Goal: Task Accomplishment & Management: Manage account settings

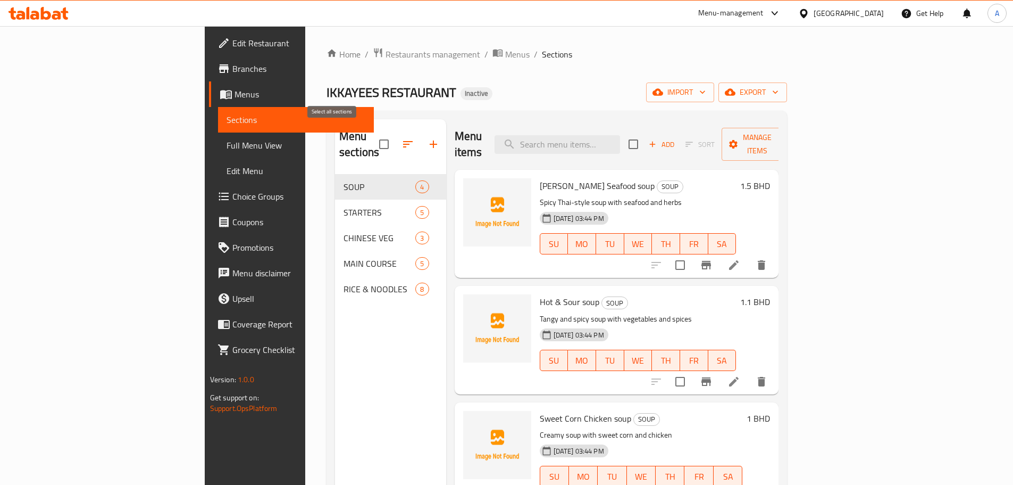
drag, startPoint x: 0, startPoint y: 0, endPoint x: 333, endPoint y: 135, distance: 359.8
click at [373, 135] on input "checkbox" at bounding box center [384, 144] width 22 height 22
checkbox input "true"
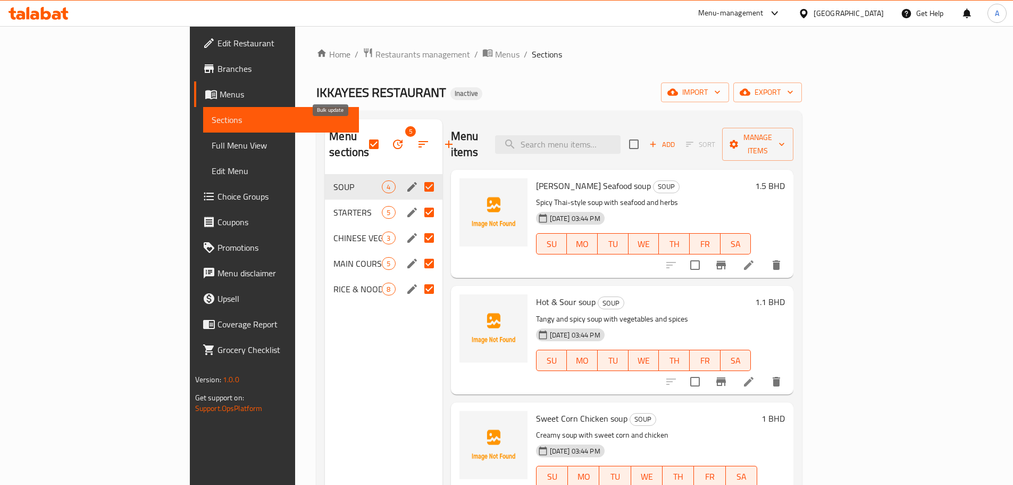
click at [391, 138] on icon "button" at bounding box center [397, 144] width 13 height 13
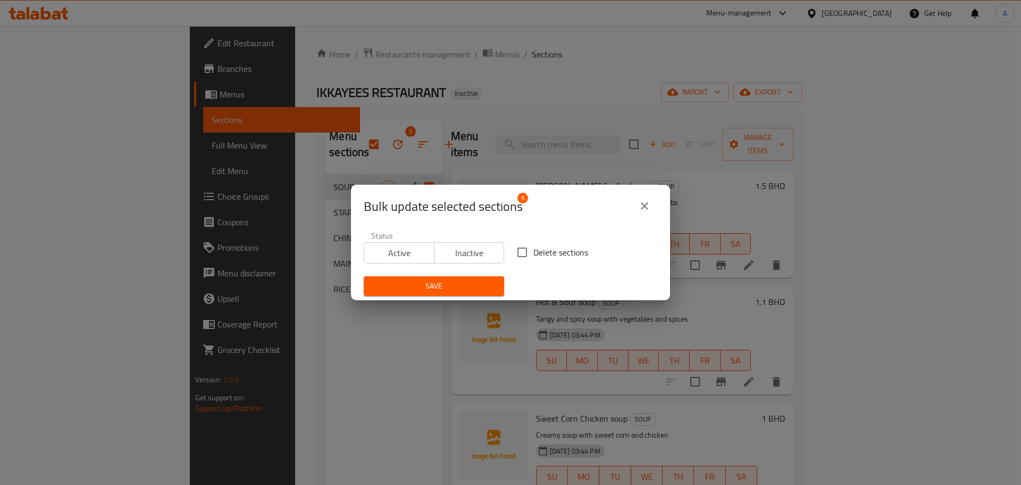
click at [522, 247] on input "Delete sections" at bounding box center [522, 252] width 22 height 22
checkbox input "true"
click at [466, 293] on button "Save" at bounding box center [434, 286] width 140 height 20
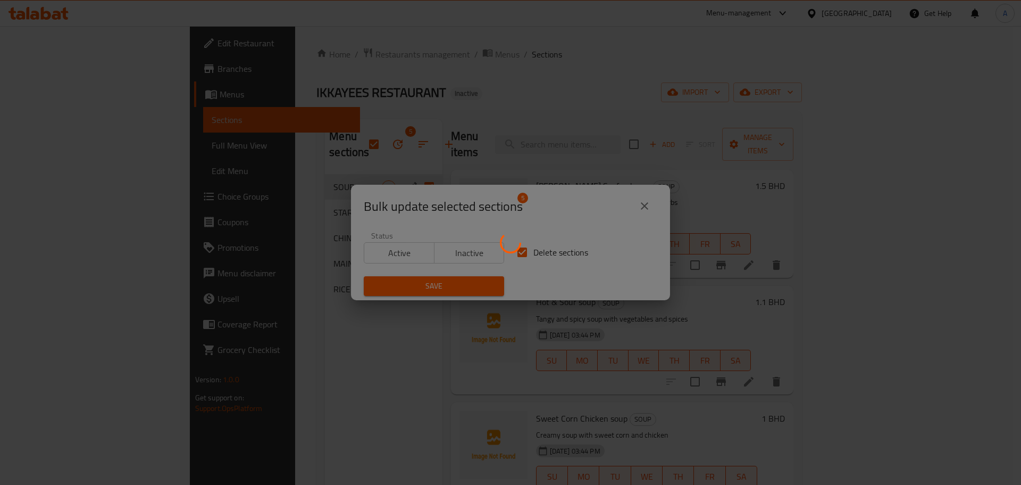
checkbox input "false"
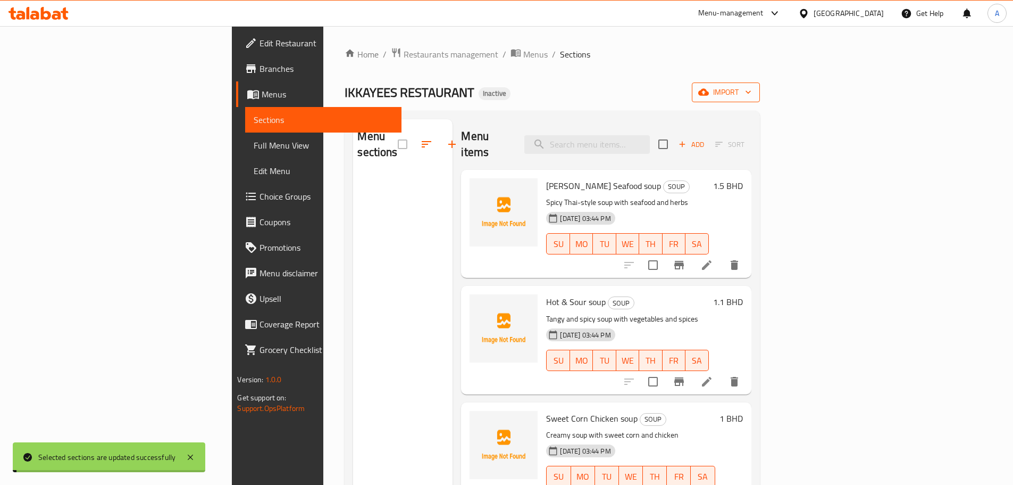
click at [752, 92] on span "import" at bounding box center [725, 92] width 51 height 13
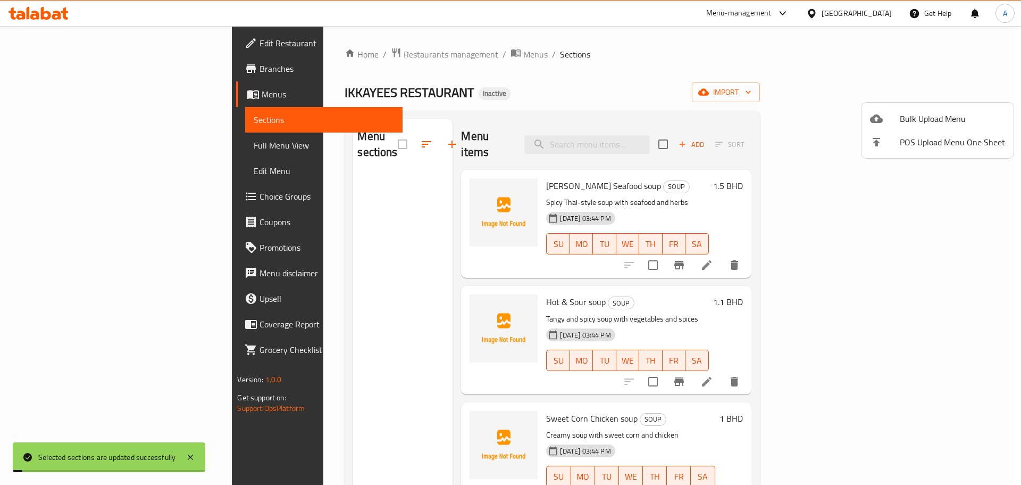
click at [939, 115] on span "Bulk Upload Menu" at bounding box center [952, 118] width 105 height 13
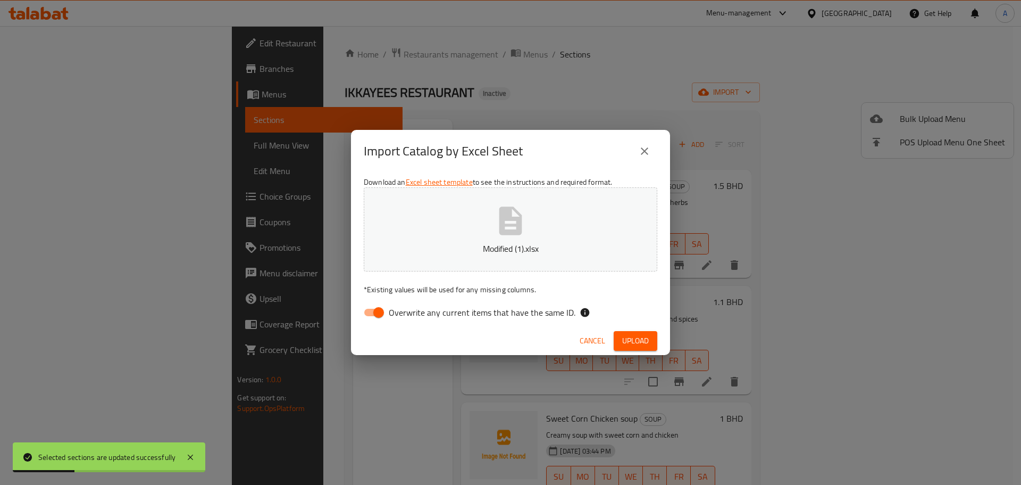
click at [549, 316] on span "Overwrite any current items that have the same ID." at bounding box center [482, 312] width 187 height 13
click at [409, 316] on input "Overwrite any current items that have the same ID." at bounding box center [378, 312] width 61 height 20
checkbox input "false"
click at [640, 336] on span "Upload" at bounding box center [635, 340] width 27 height 13
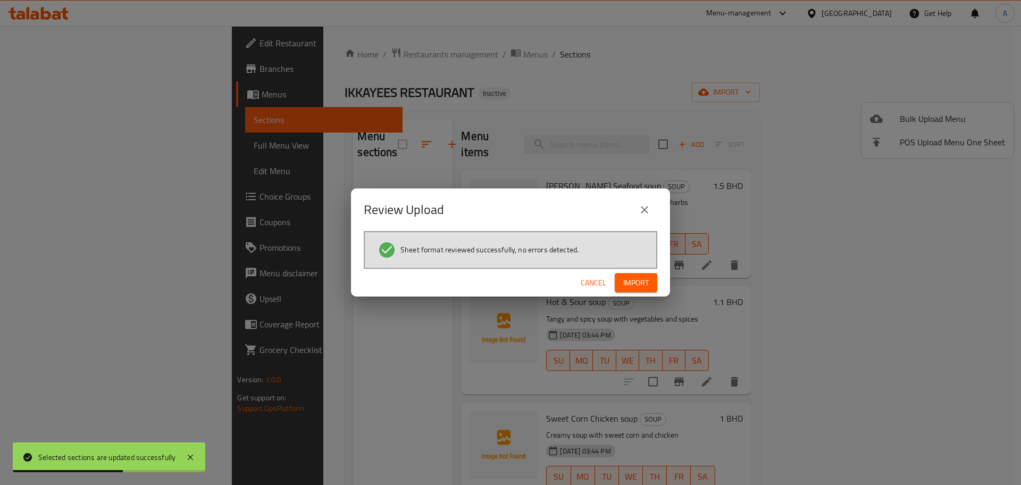
click at [643, 258] on li "Sheet format reviewed successfully, no errors detected." at bounding box center [511, 249] width 266 height 19
click at [643, 270] on div "Cancel Import" at bounding box center [510, 283] width 319 height 28
click at [640, 281] on span "Import" at bounding box center [636, 282] width 26 height 13
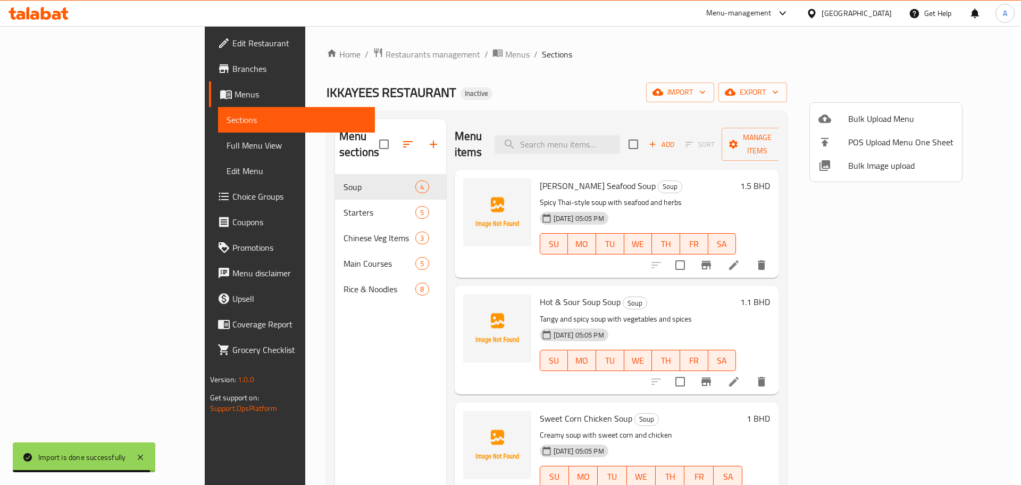
click at [75, 200] on div at bounding box center [510, 242] width 1021 height 485
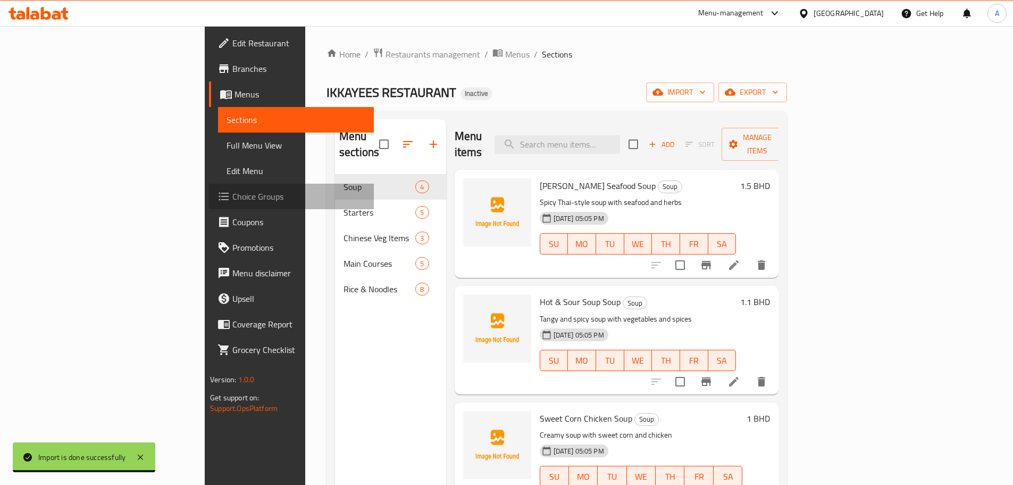
click at [232, 200] on span "Choice Groups" at bounding box center [298, 196] width 133 height 13
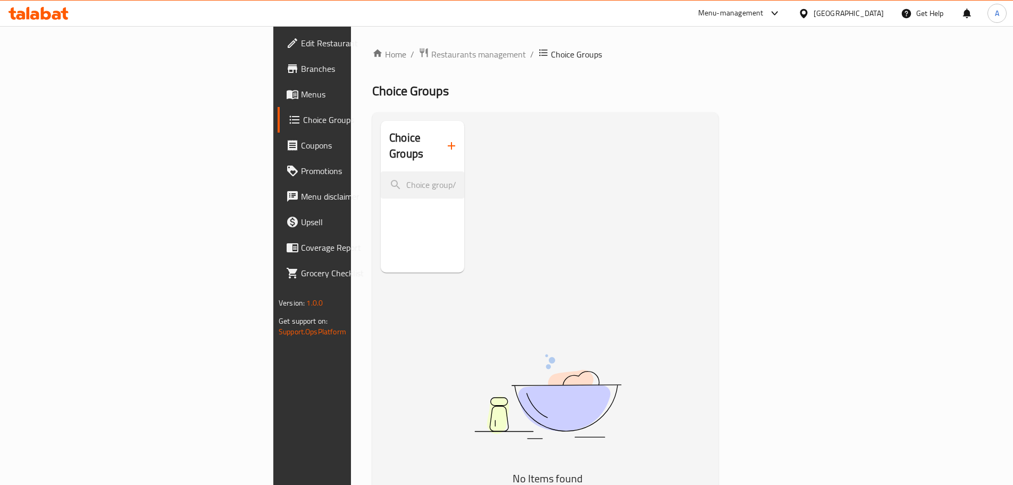
click at [381, 139] on div at bounding box center [506, 242] width 1013 height 485
click at [445, 139] on icon "button" at bounding box center [451, 145] width 13 height 13
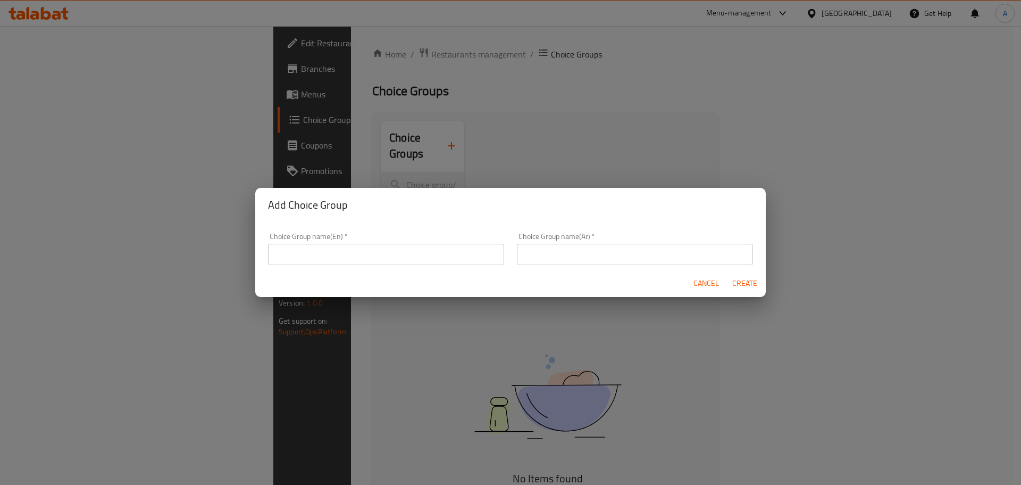
click at [440, 249] on input "text" at bounding box center [386, 254] width 236 height 21
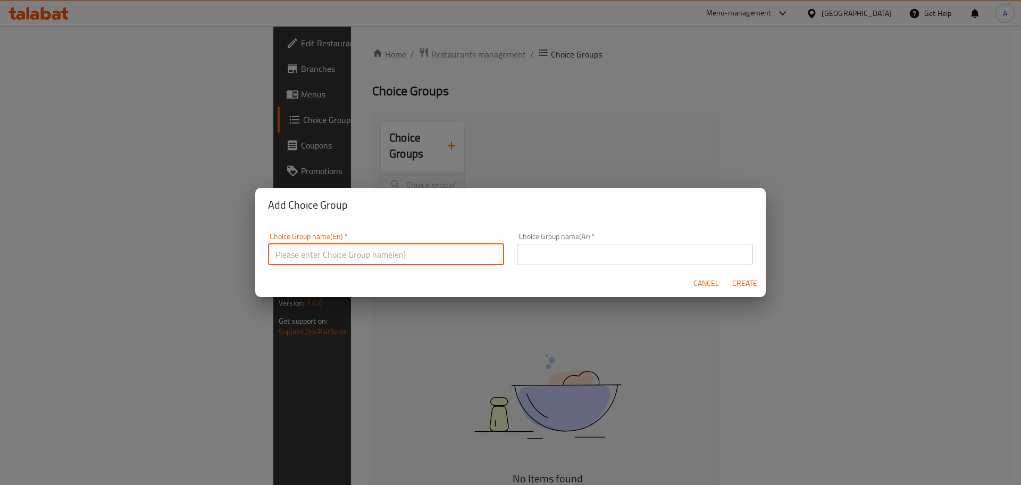
type input "Your Choice Of:"
click at [562, 269] on div "Choice Group name(Ar)   * Choice Group name(Ar) *" at bounding box center [635, 248] width 249 height 45
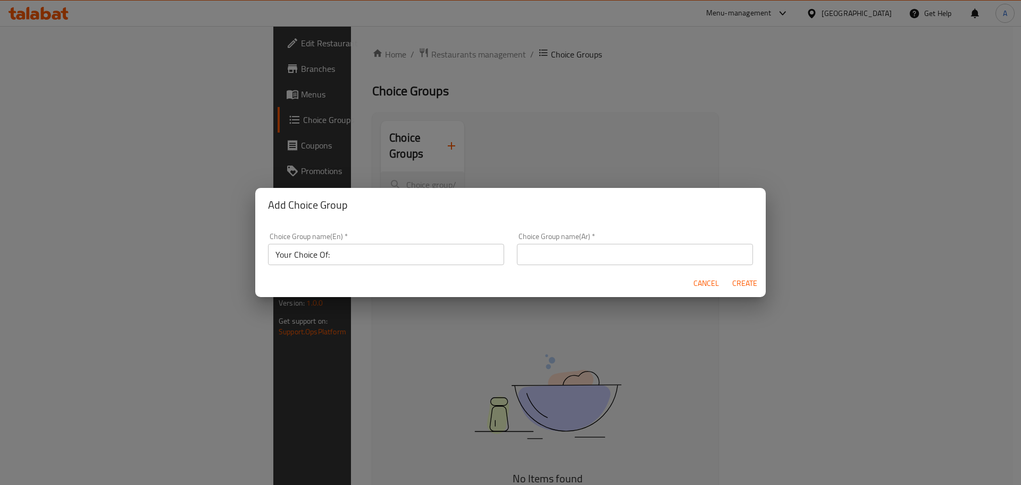
click at [563, 262] on input "text" at bounding box center [635, 254] width 236 height 21
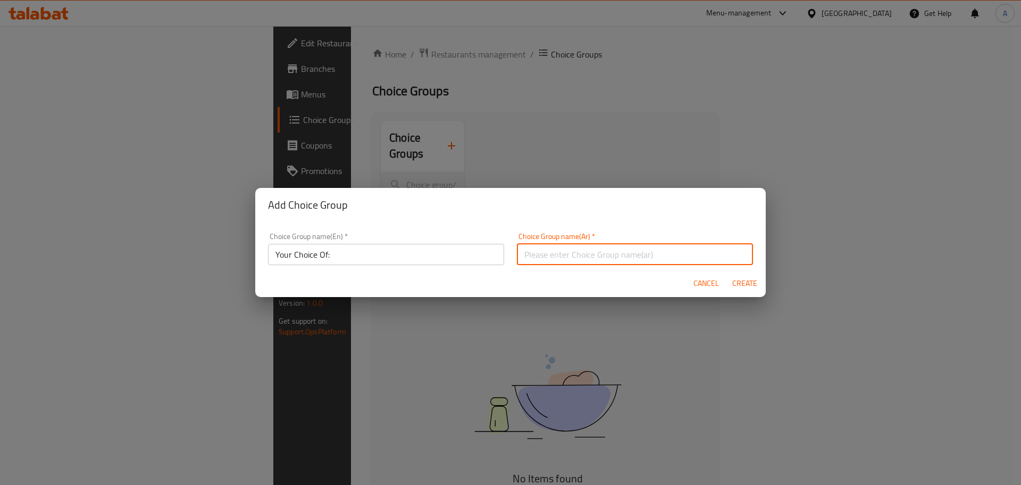
type input "إختيارك من:"
click at [757, 281] on span "Create" at bounding box center [745, 283] width 26 height 13
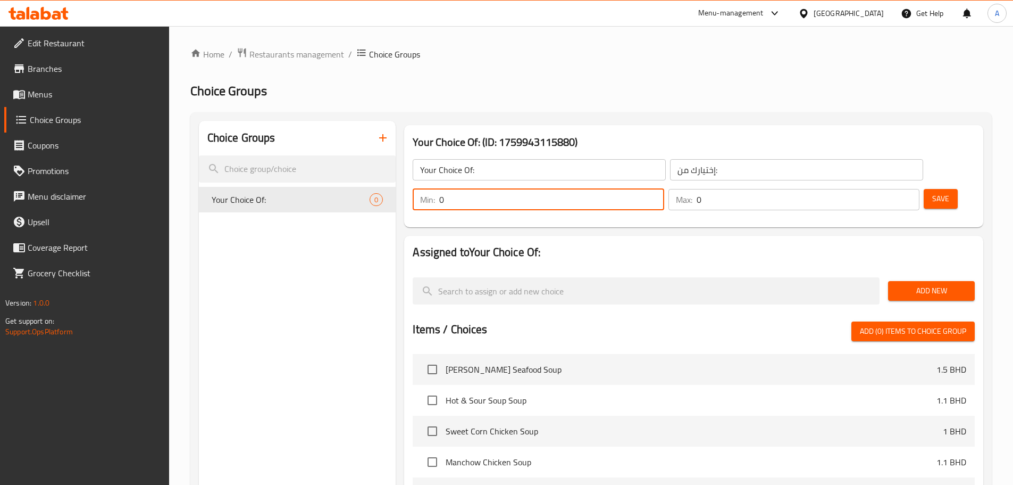
drag, startPoint x: 827, startPoint y: 171, endPoint x: 803, endPoint y: 173, distance: 24.1
click at [664, 189] on div "Min: 0 ​" at bounding box center [538, 199] width 251 height 21
type input "1"
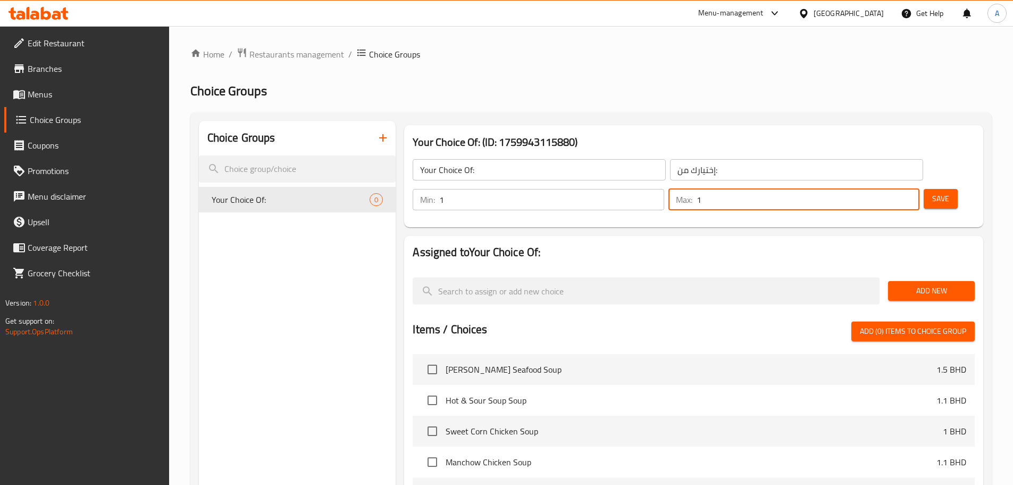
type input "1"
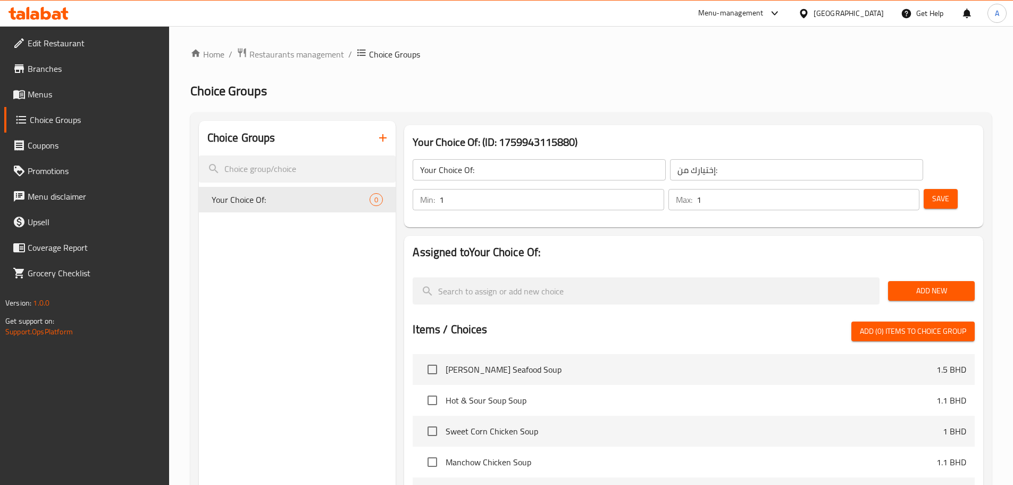
drag, startPoint x: 936, startPoint y: 245, endPoint x: 939, endPoint y: 261, distance: 16.8
click at [939, 273] on div "Add New" at bounding box center [931, 291] width 95 height 36
click at [939, 284] on span "Add New" at bounding box center [932, 290] width 70 height 13
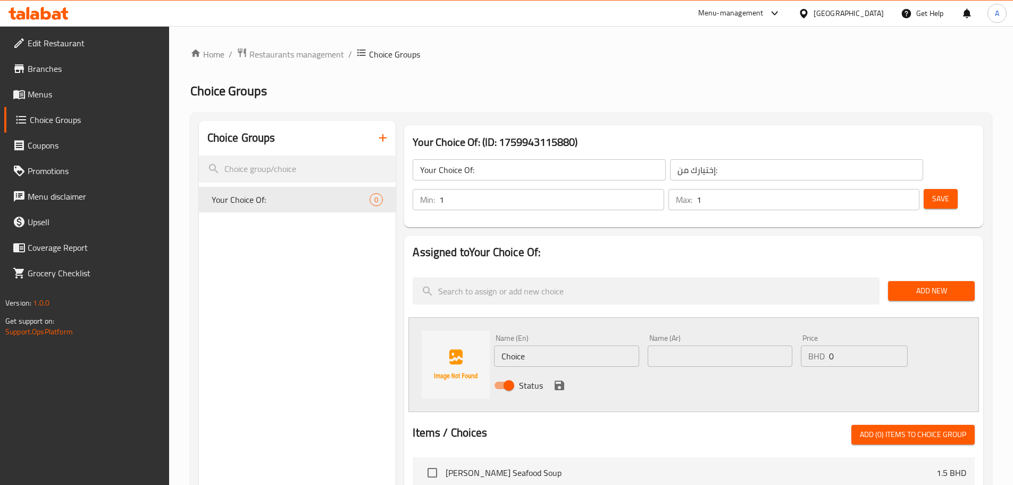
click at [939, 284] on span "Add New" at bounding box center [932, 290] width 70 height 13
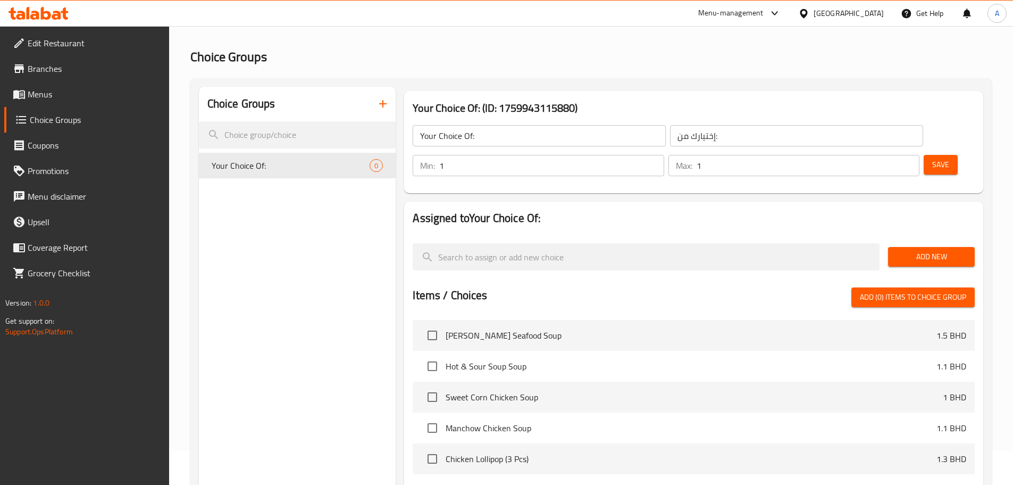
scroll to position [53, 0]
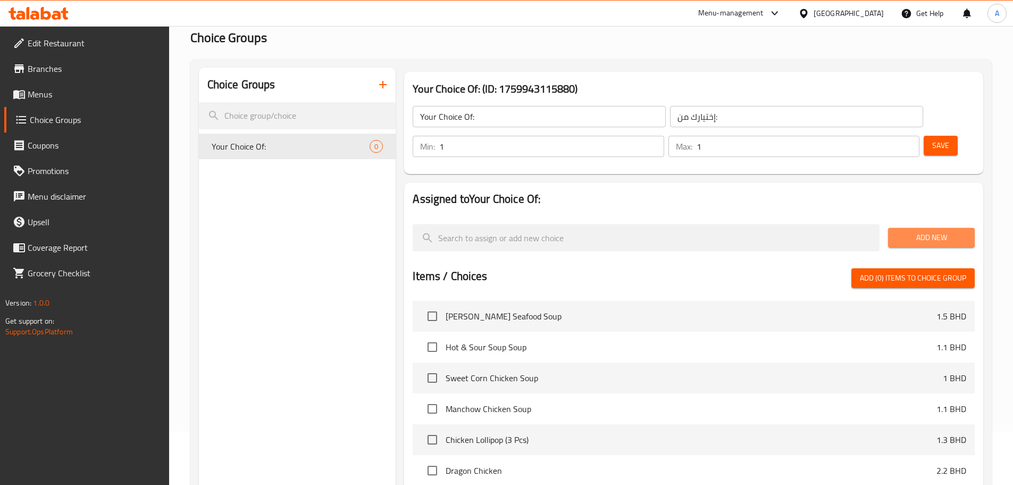
click at [920, 231] on span "Add New" at bounding box center [932, 237] width 70 height 13
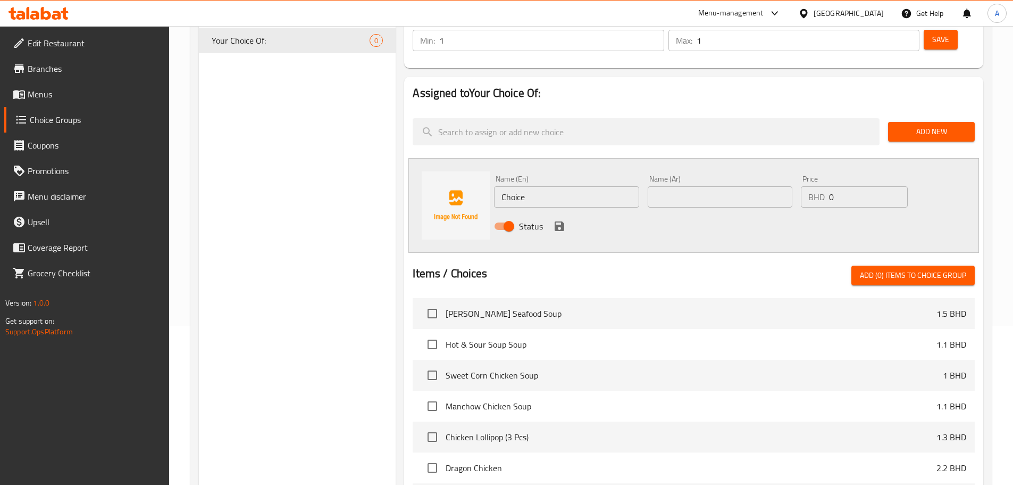
scroll to position [160, 0]
click at [561, 186] on input "Choice" at bounding box center [566, 196] width 145 height 21
type input "ؤ"
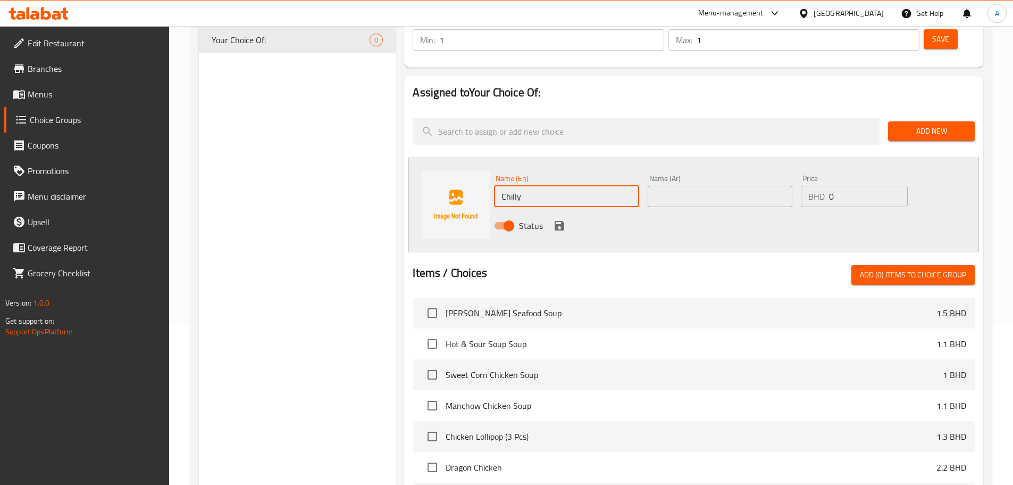
type input "Chilly"
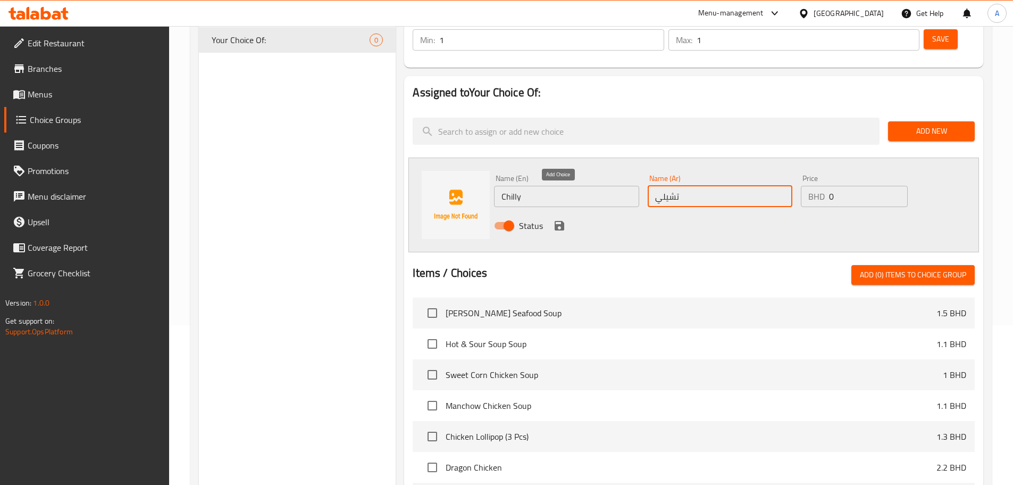
type input "تشيلي"
click at [560, 219] on icon "save" at bounding box center [559, 225] width 13 height 13
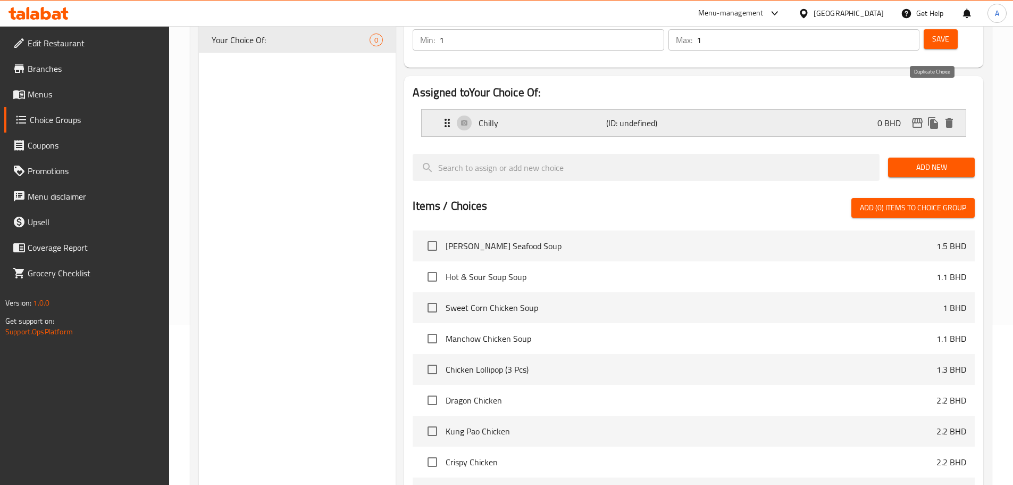
click at [932, 117] on icon "duplicate" at bounding box center [933, 123] width 10 height 12
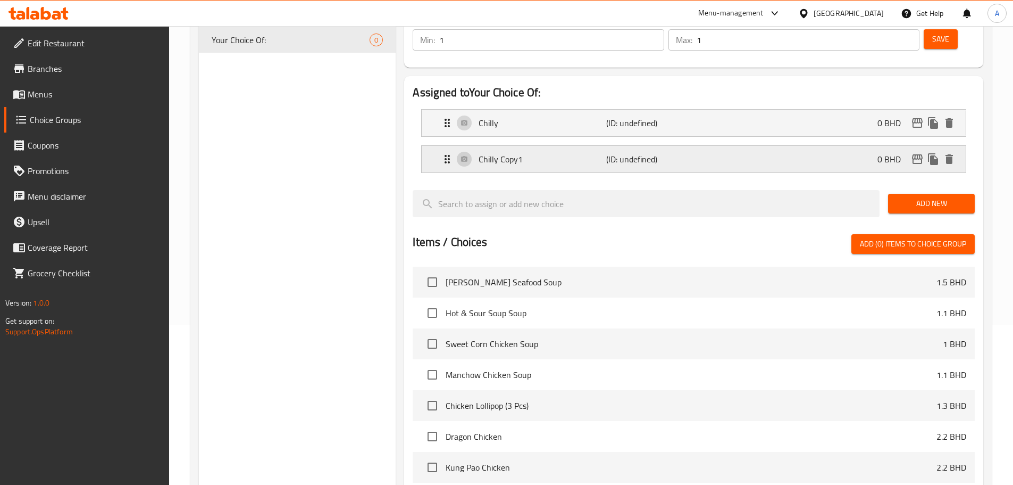
click at [521, 153] on p "Chilly Copy1" at bounding box center [542, 159] width 127 height 13
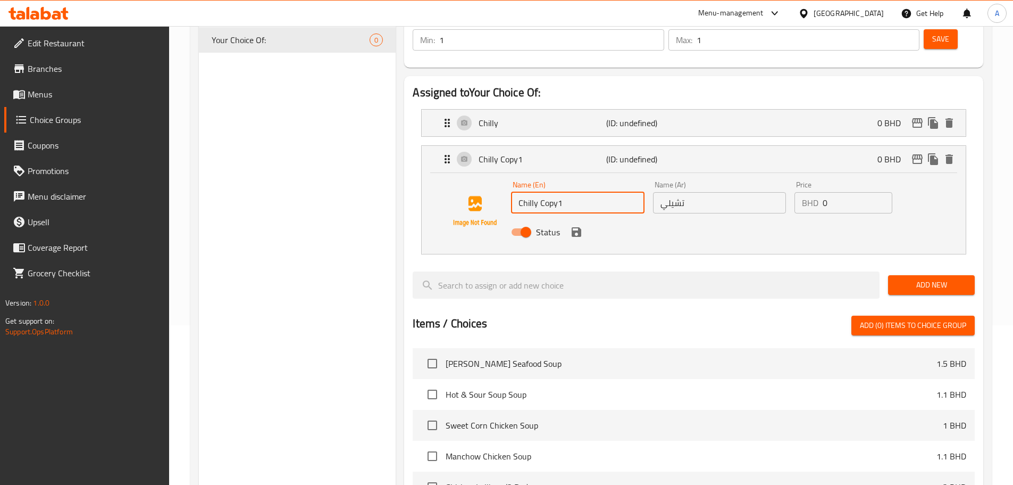
click at [562, 192] on input "Chilly Copy1" at bounding box center [577, 202] width 133 height 21
paste input "Manchurian"
type input "Manchurian"
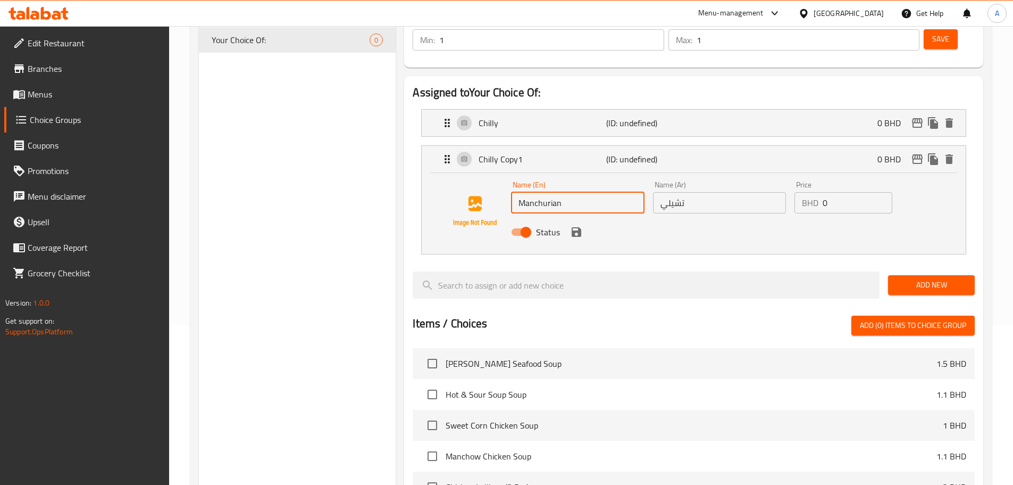
click at [704, 192] on input "تشيلي" at bounding box center [719, 202] width 133 height 21
paste input "منشوريان"
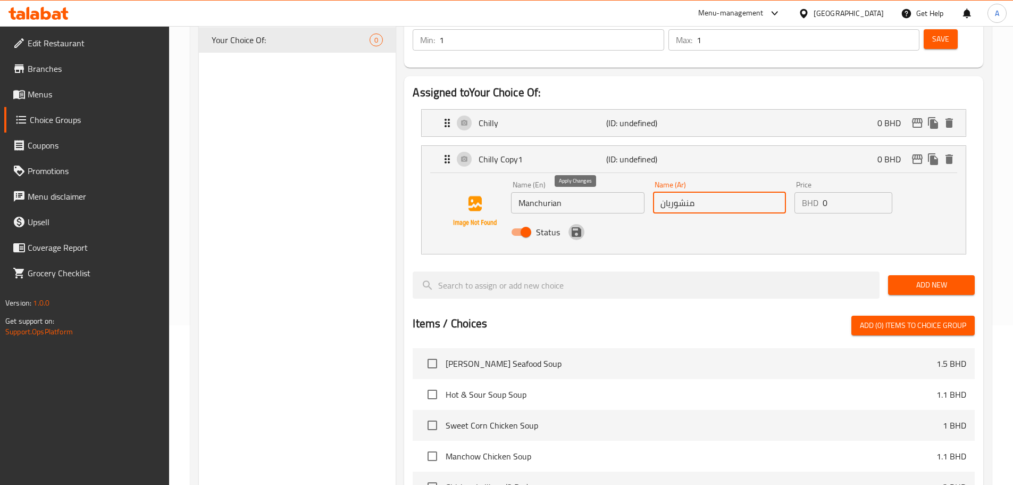
click at [582, 226] on icon "save" at bounding box center [576, 232] width 13 height 13
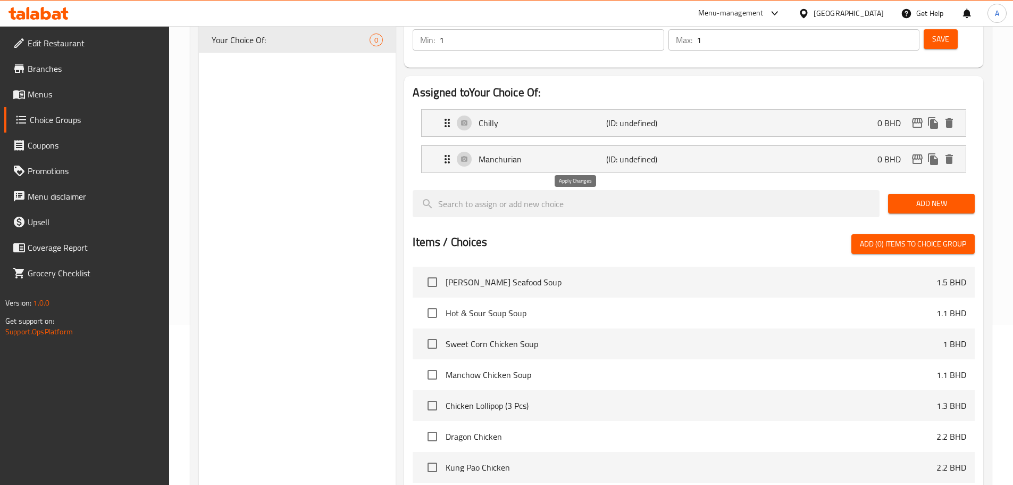
type input "منشوريان"
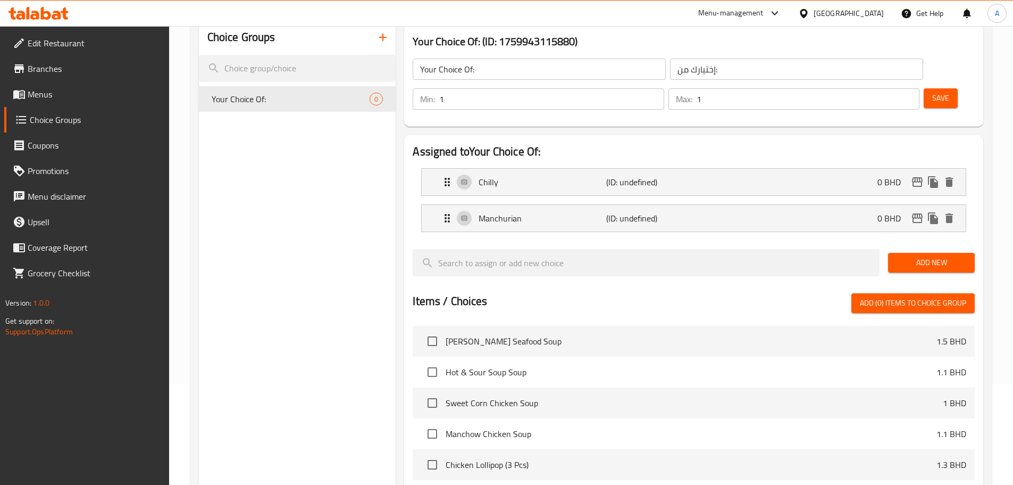
scroll to position [0, 0]
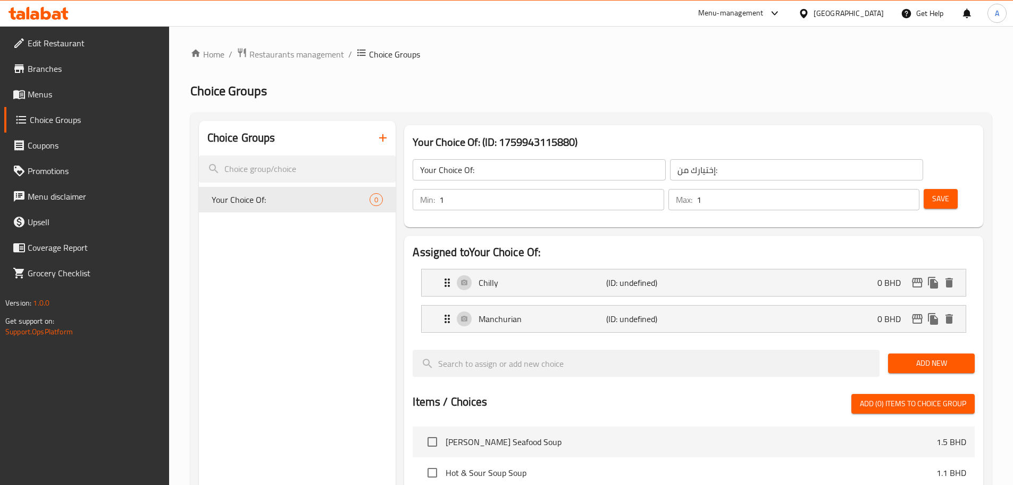
click at [932, 192] on span "Save" at bounding box center [940, 198] width 17 height 13
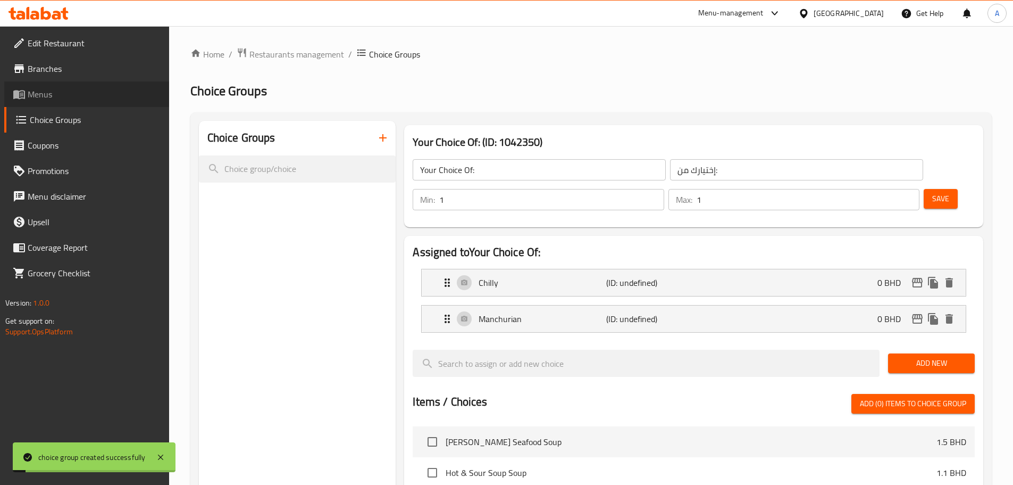
click at [82, 86] on link "Menus" at bounding box center [86, 94] width 165 height 26
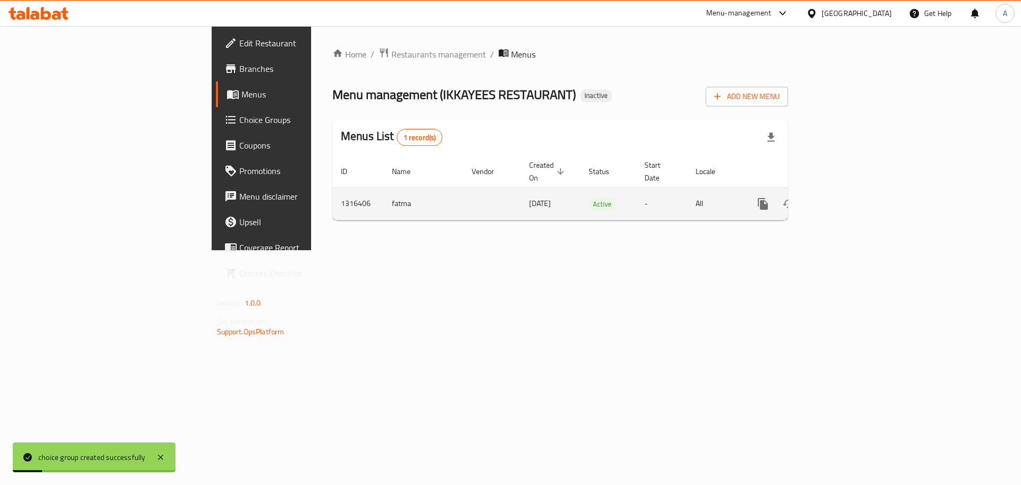
click at [846, 197] on icon "enhanced table" at bounding box center [839, 203] width 13 height 13
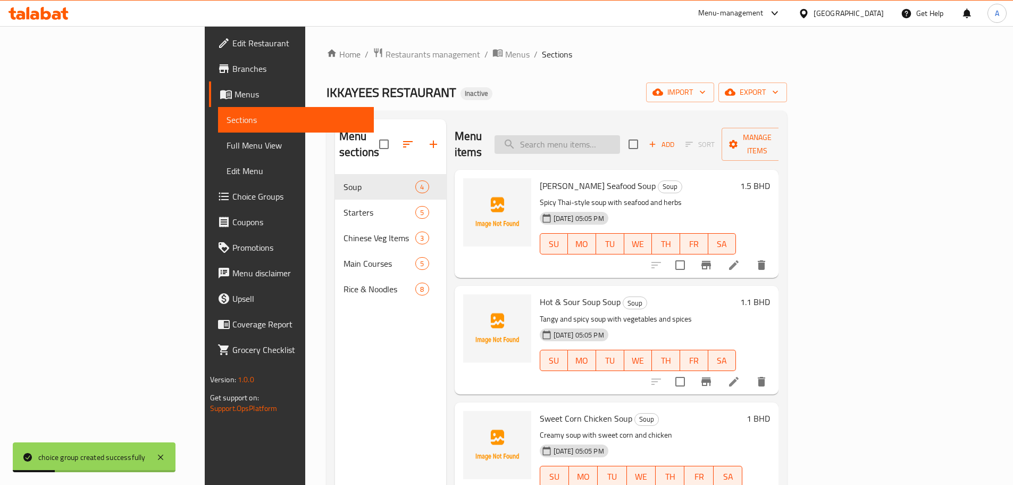
click at [620, 135] on input "search" at bounding box center [558, 144] width 126 height 19
paste input "منشوريان"
type input "منشوريان"
click at [227, 149] on span "Full Menu View" at bounding box center [296, 145] width 139 height 13
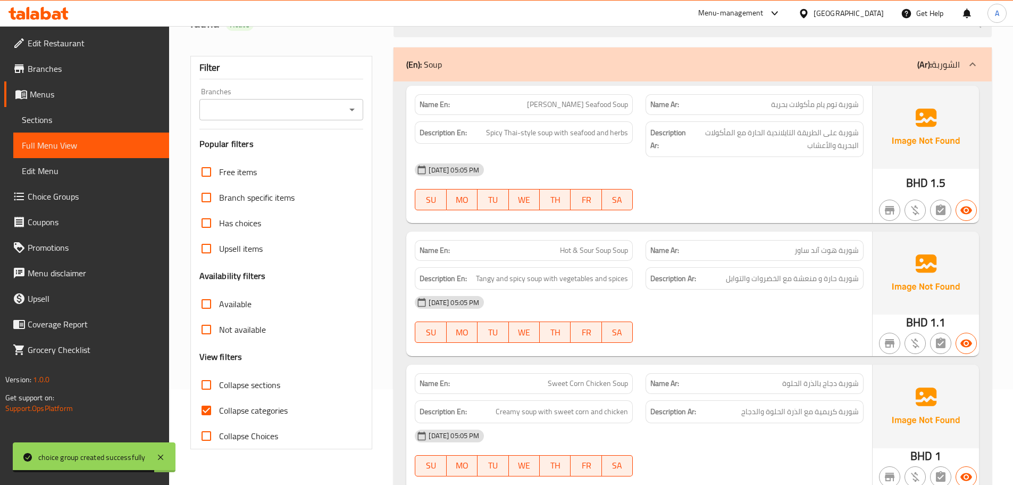
scroll to position [106, 0]
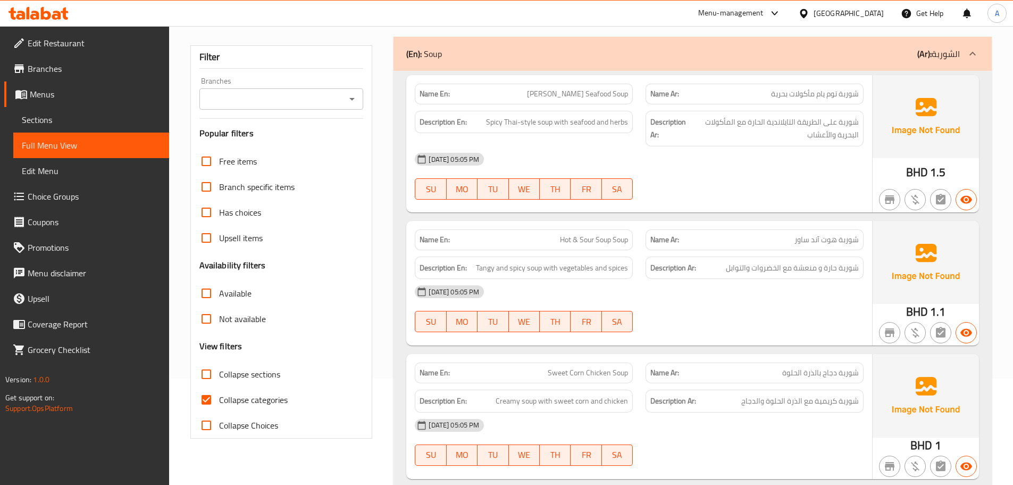
click at [548, 135] on div "Description En: Spicy Thai-style soup with seafood and herbs" at bounding box center [523, 128] width 231 height 48
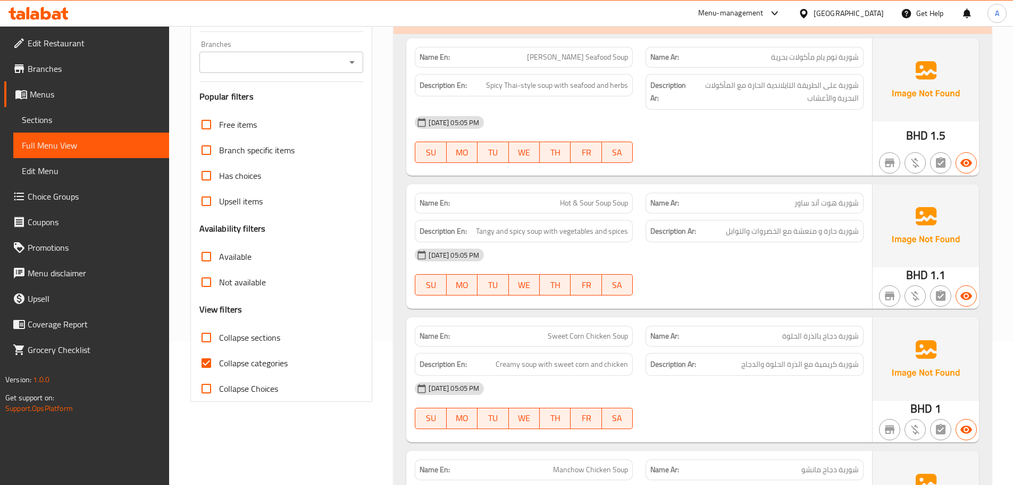
scroll to position [160, 0]
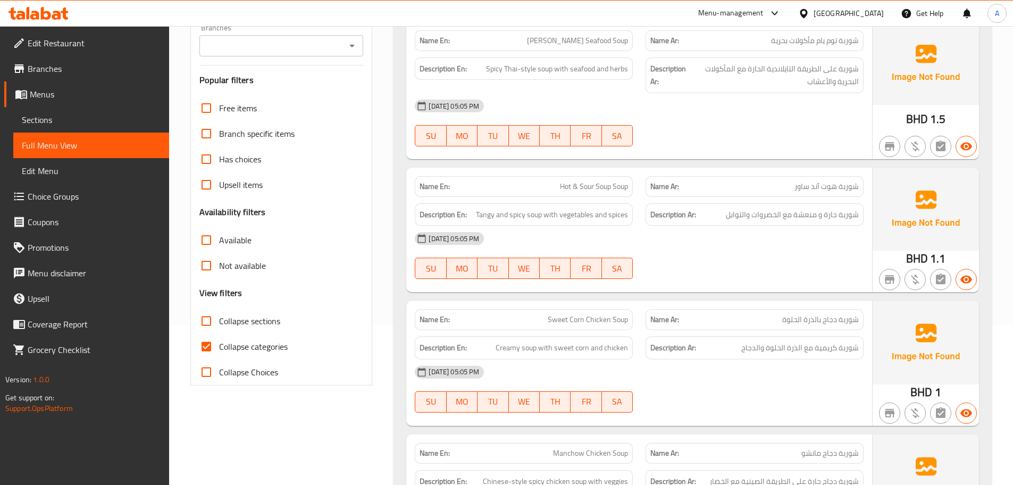
click at [521, 150] on div "SU MO TU WE TH FR SA" at bounding box center [523, 136] width 231 height 34
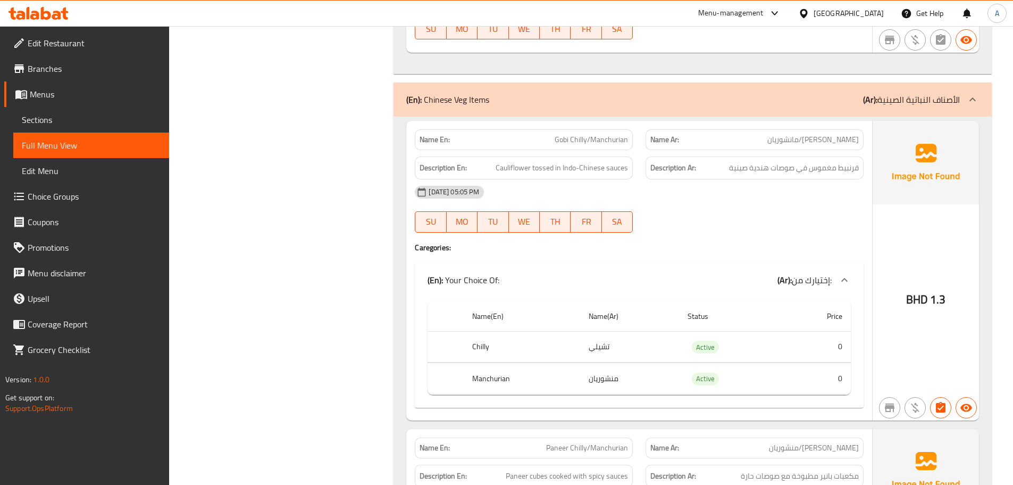
scroll to position [1419, 0]
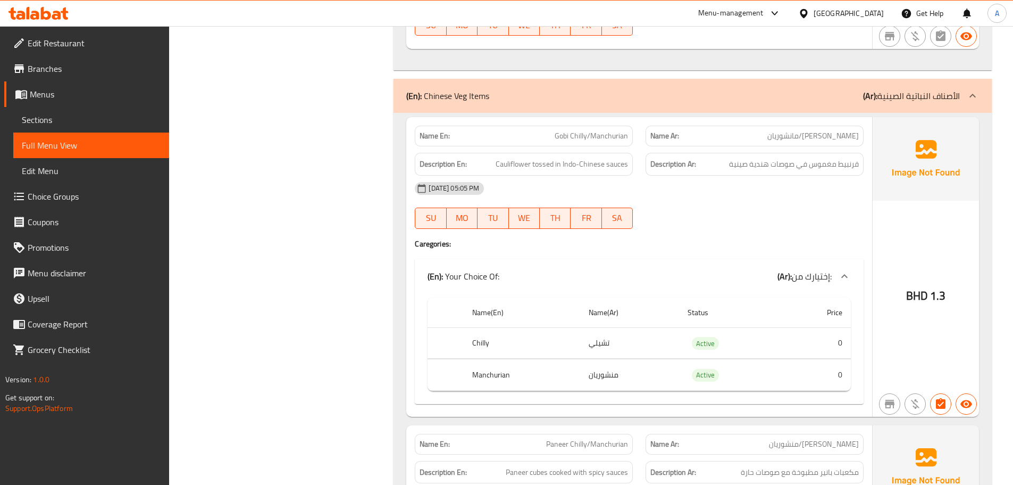
click at [575, 136] on span "Gobi Chilly/Manchurian" at bounding box center [591, 135] width 73 height 11
drag, startPoint x: 574, startPoint y: 133, endPoint x: 633, endPoint y: 133, distance: 59.0
click at [633, 133] on div "Name En: Gobi Chilly/Manchurian" at bounding box center [524, 136] width 218 height 21
drag, startPoint x: 547, startPoint y: 127, endPoint x: 560, endPoint y: 127, distance: 13.3
click at [548, 127] on div "Name En: Gobi Chilly/Manchurian" at bounding box center [524, 136] width 218 height 21
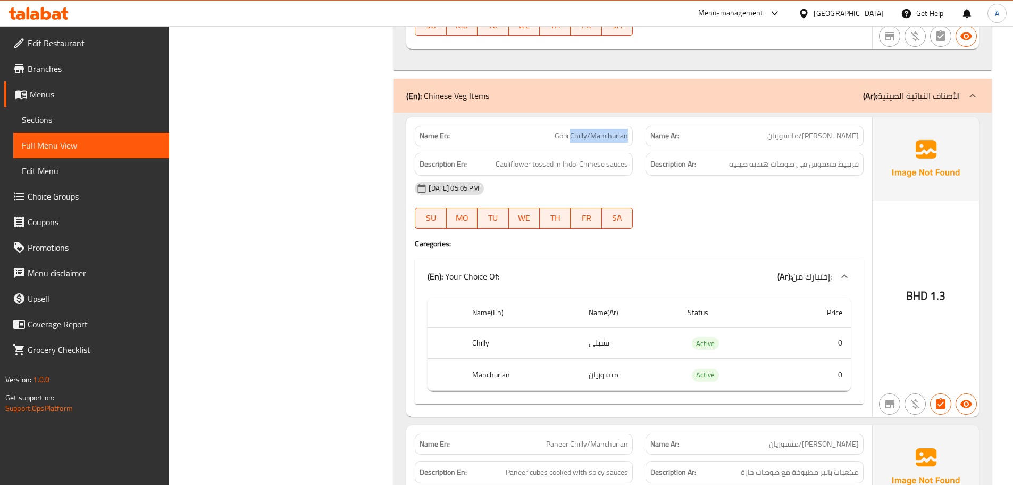
drag, startPoint x: 573, startPoint y: 135, endPoint x: 628, endPoint y: 137, distance: 55.4
click at [628, 137] on span "Gobi Chilly/Manchurian" at bounding box center [591, 135] width 73 height 11
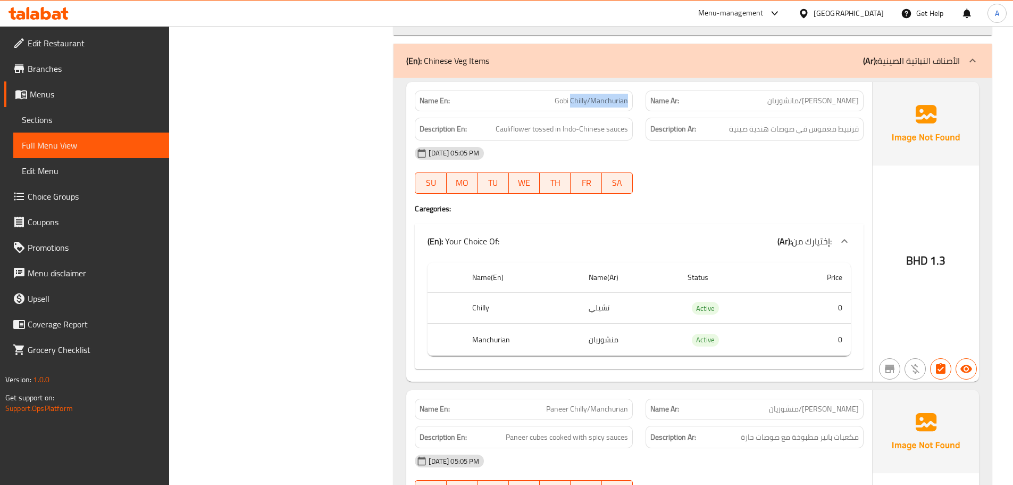
scroll to position [1472, 0]
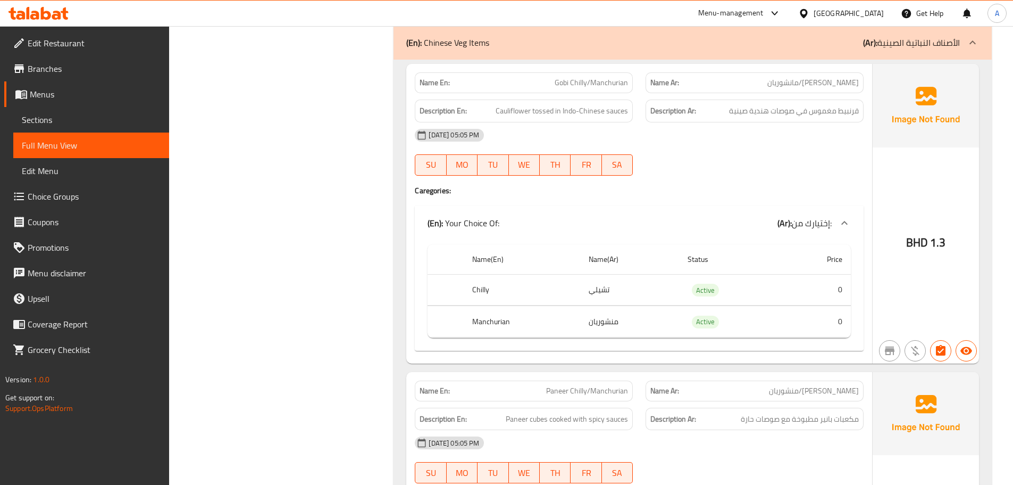
click at [571, 86] on span "Gobi Chilly/Manchurian" at bounding box center [591, 82] width 73 height 11
copy span "Gobi Chilly/Manchurian"
drag, startPoint x: 468, startPoint y: 287, endPoint x: 545, endPoint y: 303, distance: 78.7
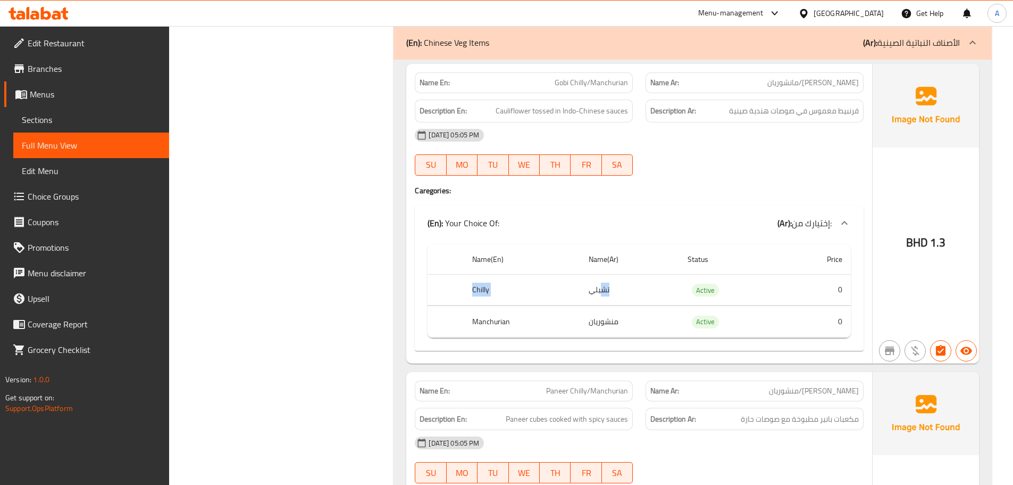
click at [602, 283] on tr "Chilly تشيلي Active 0" at bounding box center [639, 289] width 423 height 31
drag, startPoint x: 450, startPoint y: 323, endPoint x: 660, endPoint y: 325, distance: 210.1
click at [660, 325] on tr "Manchurian منشوريان Active 0" at bounding box center [639, 321] width 423 height 31
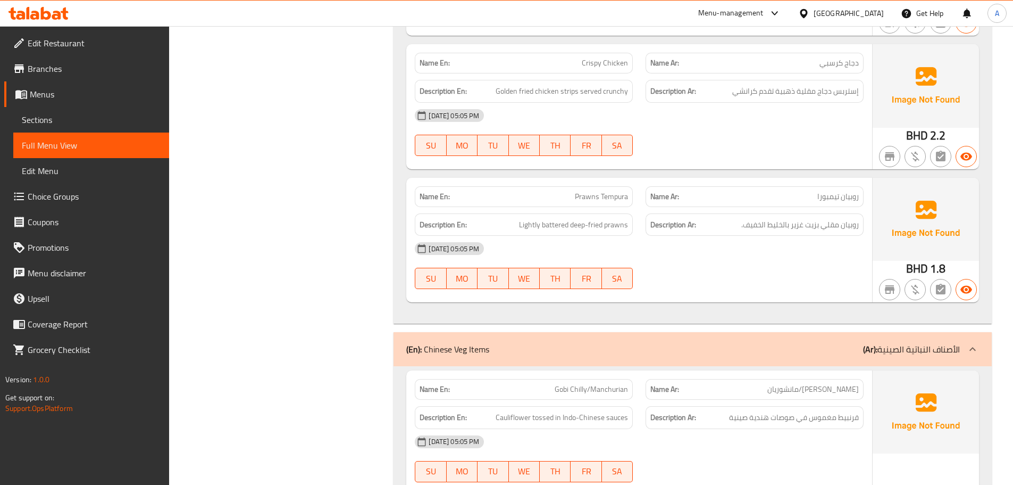
scroll to position [1153, 0]
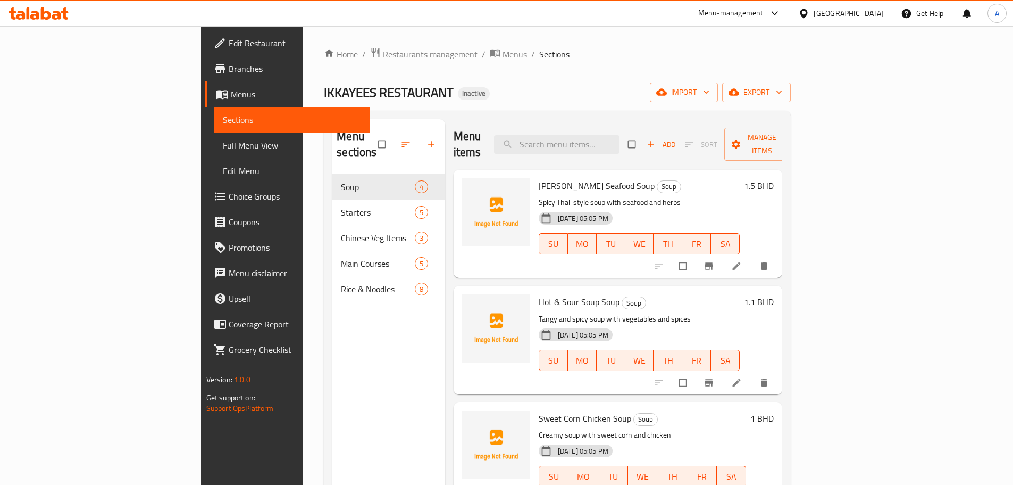
click at [619, 123] on div "Menu items Add Sort Manage items" at bounding box center [618, 144] width 329 height 51
drag, startPoint x: 619, startPoint y: 123, endPoint x: 618, endPoint y: 131, distance: 7.5
click at [618, 128] on div "Menu items Add Sort Manage items" at bounding box center [618, 144] width 329 height 51
click at [618, 135] on input "search" at bounding box center [557, 144] width 126 height 19
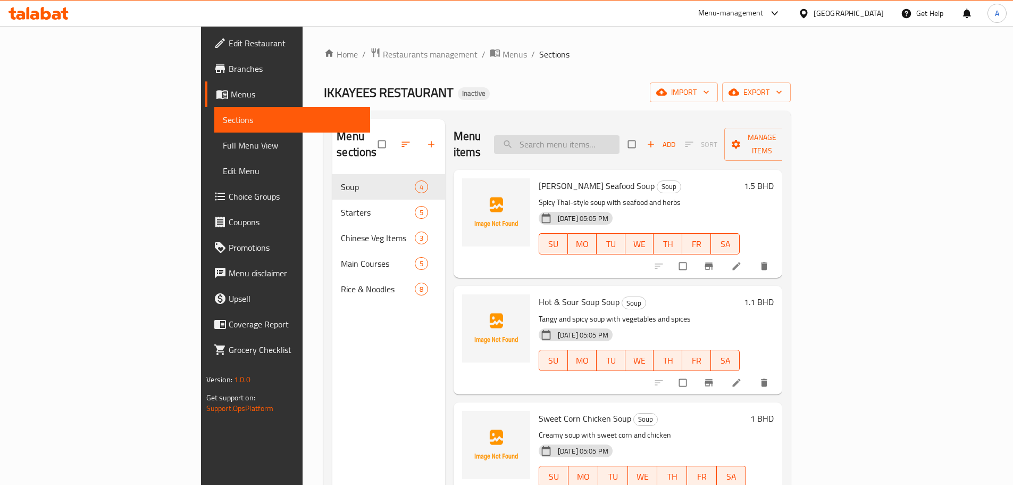
paste input "Manchurian"
type input "Manchurian"
click at [712, 47] on div "Home / Restaurants management / Menus / Sections IKKAYEES RESTAURANT Inactive i…" at bounding box center [558, 329] width 510 height 607
click at [739, 91] on icon "button" at bounding box center [734, 92] width 11 height 11
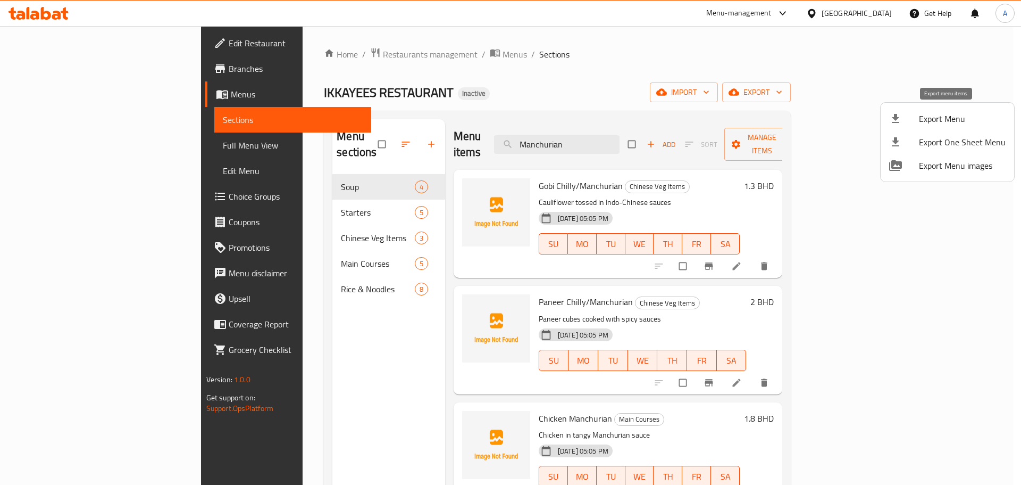
click at [913, 113] on div at bounding box center [904, 118] width 30 height 13
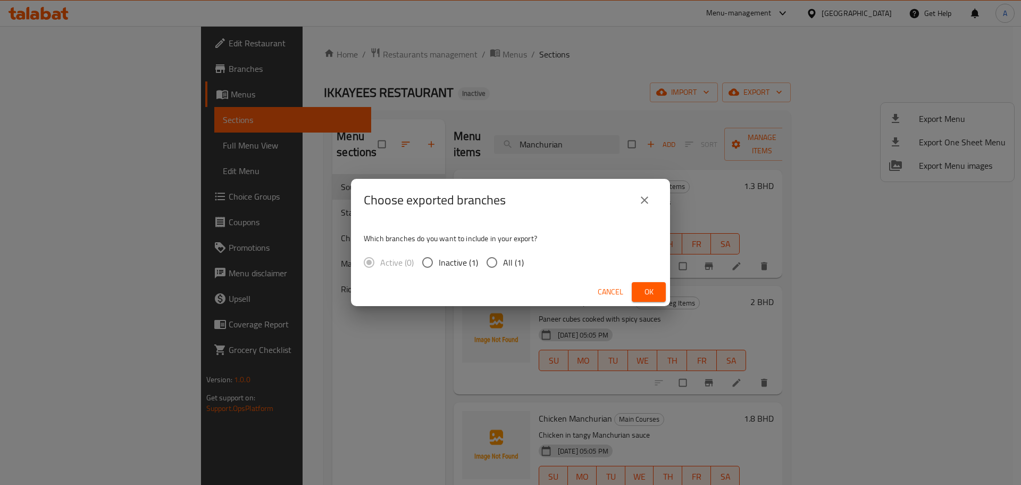
click at [513, 266] on span "All (1)" at bounding box center [513, 262] width 21 height 13
click at [503, 266] on input "All (1)" at bounding box center [492, 262] width 22 height 22
radio input "true"
click at [654, 290] on span "Ok" at bounding box center [648, 291] width 17 height 13
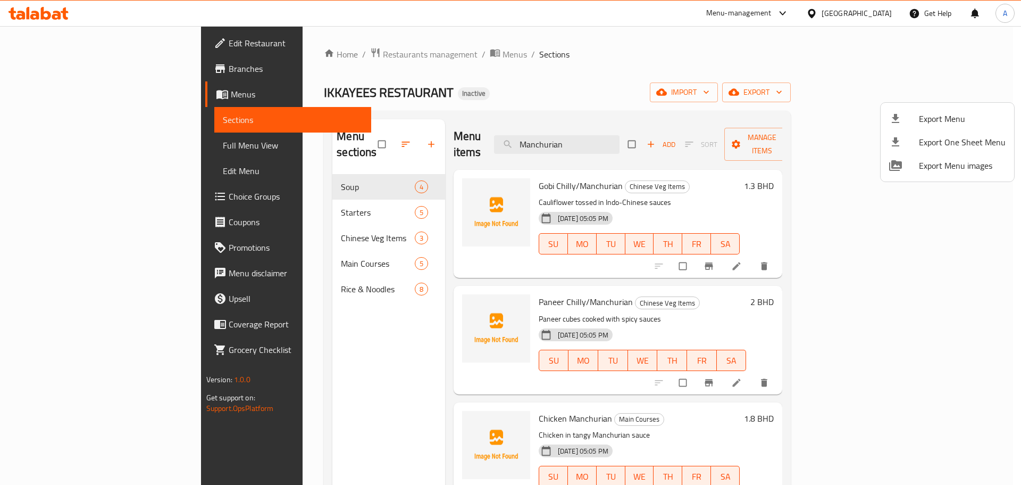
click at [495, 32] on div at bounding box center [510, 242] width 1021 height 485
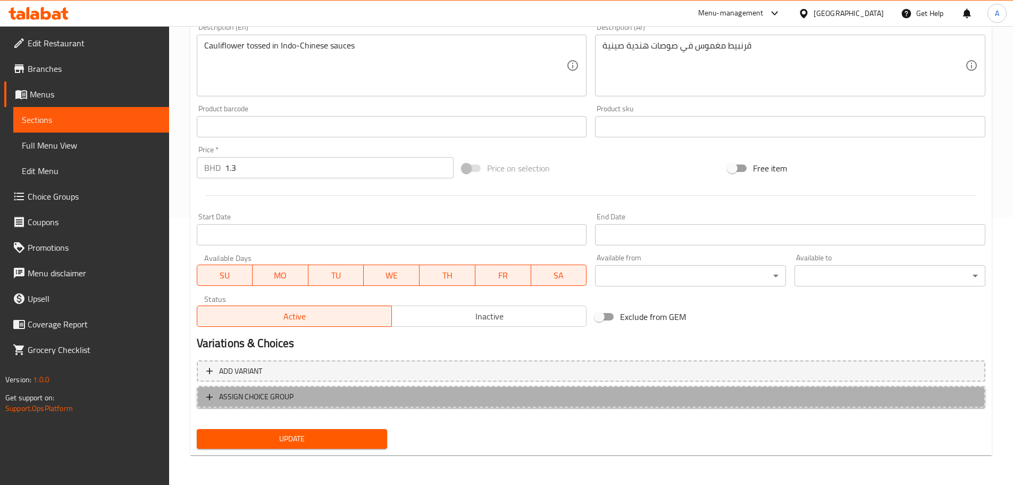
click at [463, 401] on span "ASSIGN CHOICE GROUP" at bounding box center [591, 396] width 770 height 13
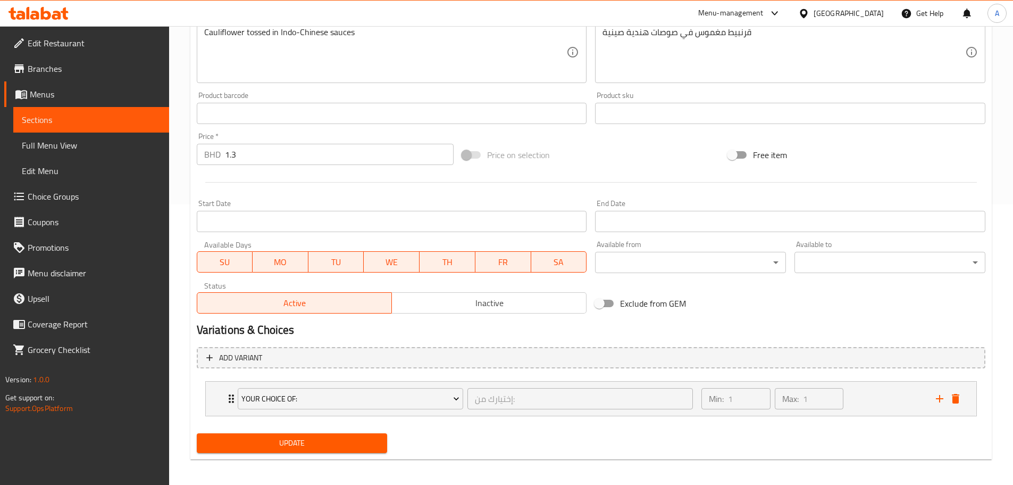
scroll to position [285, 0]
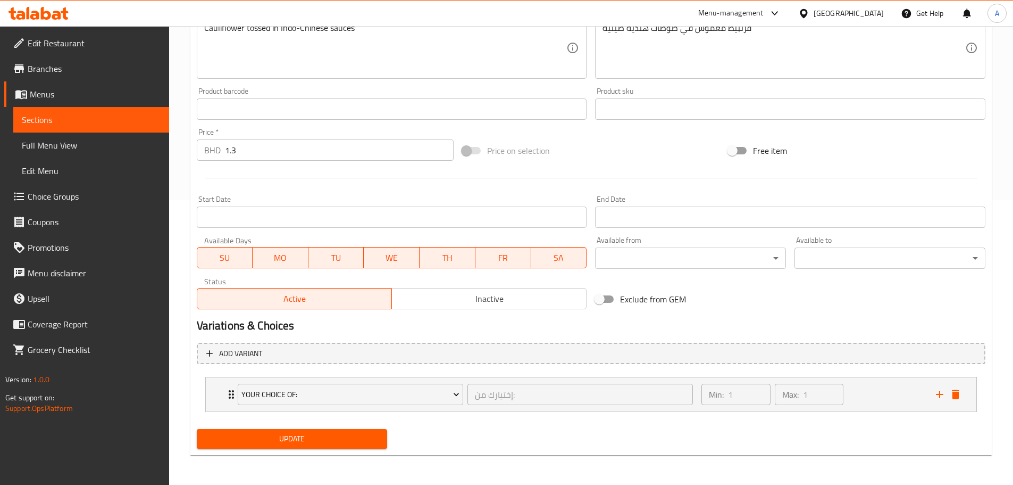
click at [344, 444] on span "Update" at bounding box center [292, 438] width 174 height 13
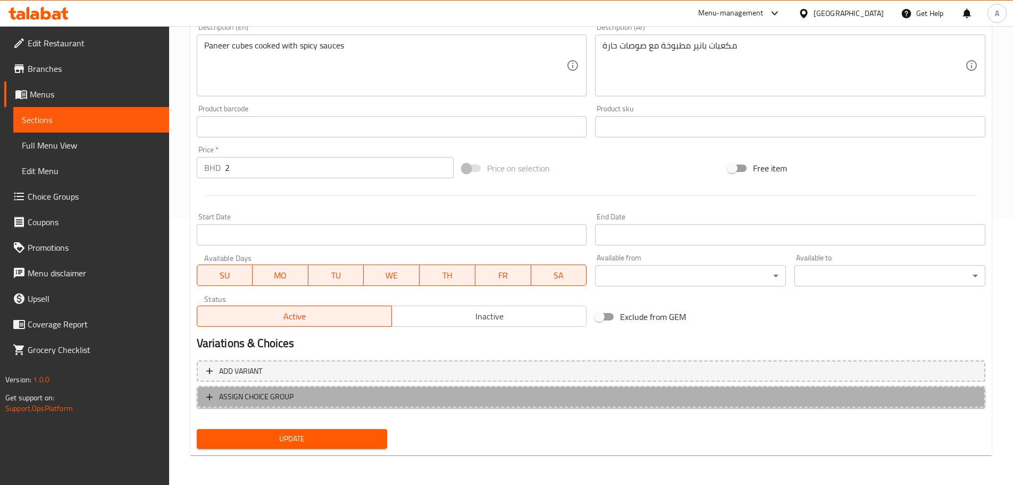
click at [320, 387] on button "ASSIGN CHOICE GROUP" at bounding box center [591, 397] width 789 height 22
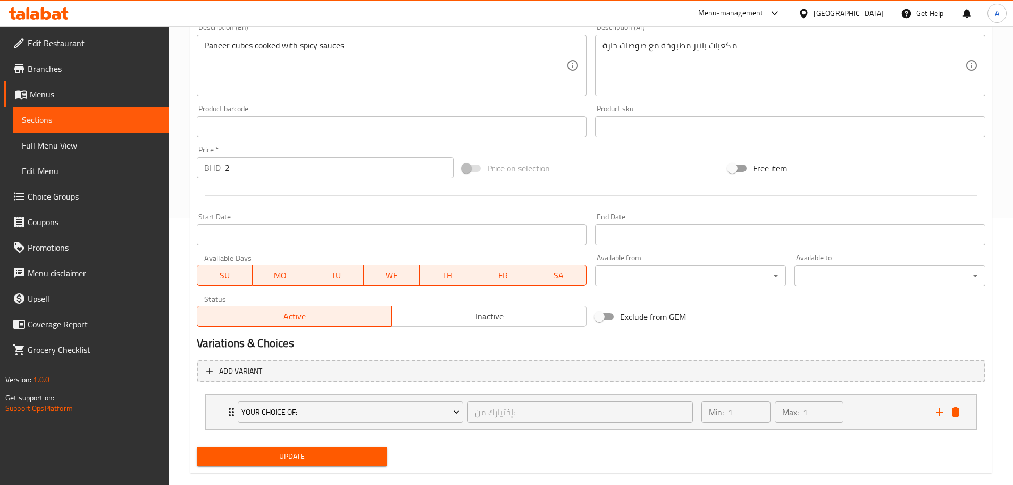
scroll to position [285, 0]
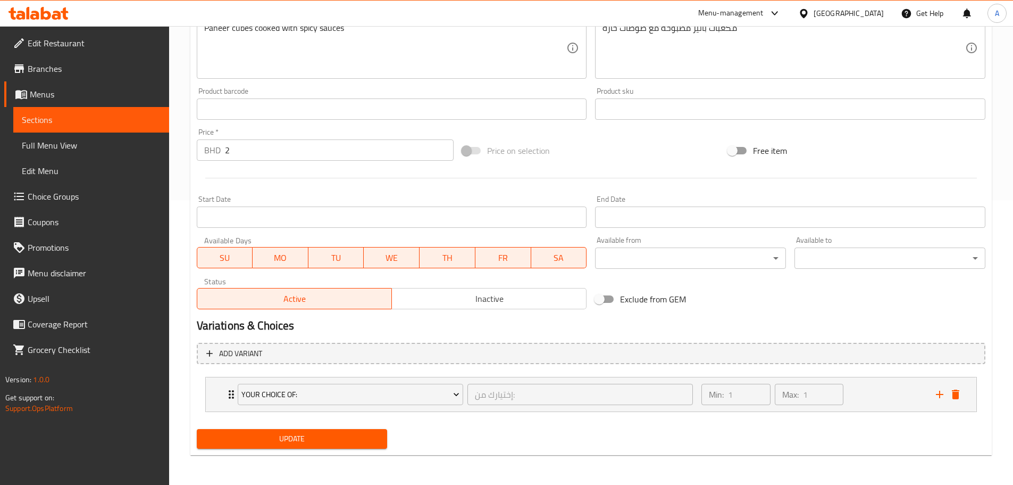
click at [316, 444] on span "Update" at bounding box center [292, 438] width 174 height 13
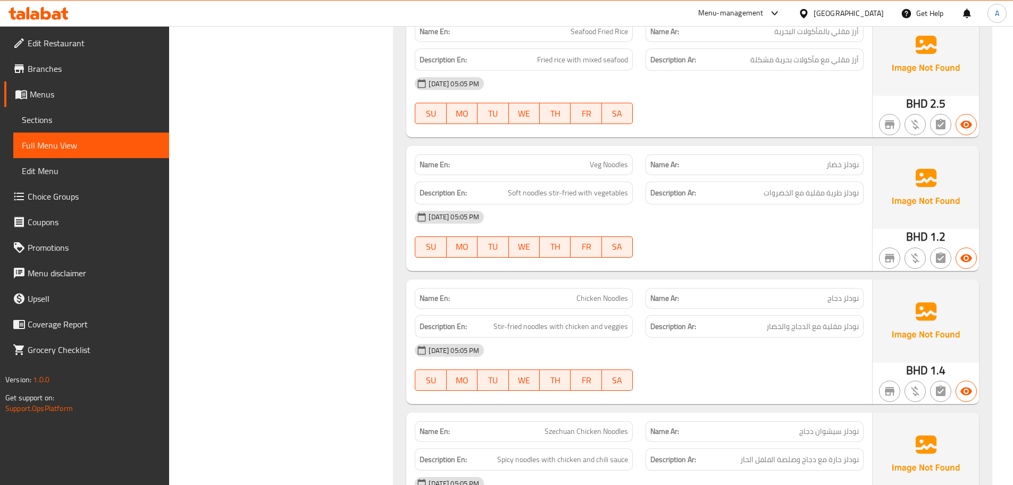
scroll to position [3447, 0]
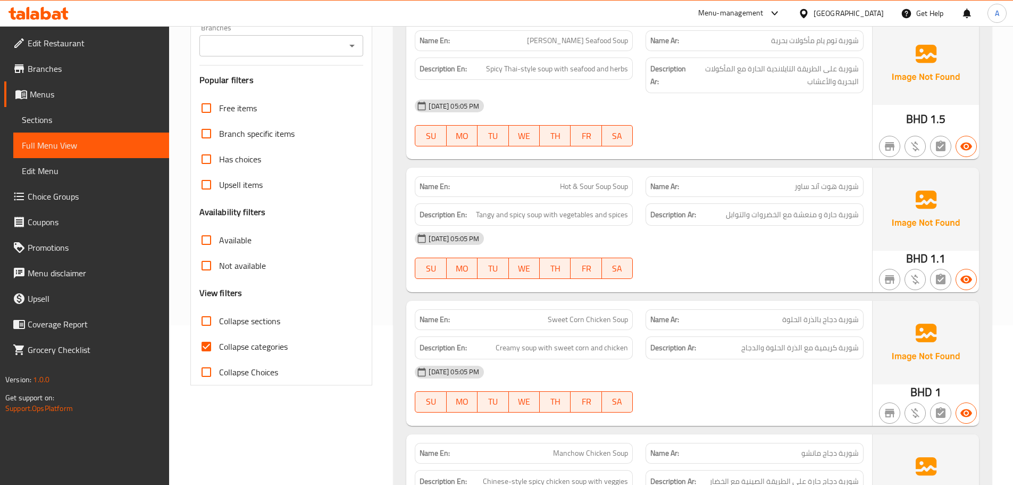
click at [204, 339] on input "Collapse categories" at bounding box center [207, 346] width 26 height 26
checkbox input "false"
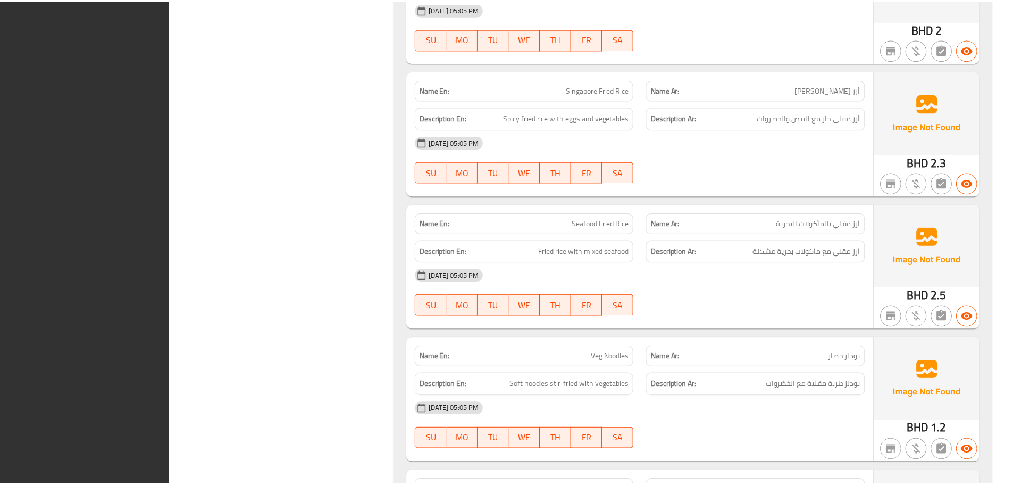
scroll to position [3684, 0]
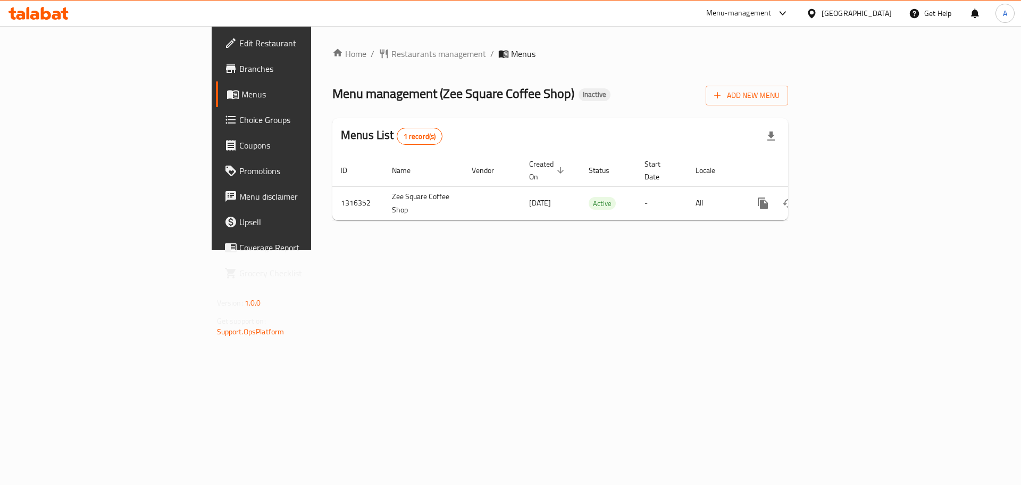
click at [846, 197] on icon "enhanced table" at bounding box center [839, 203] width 13 height 13
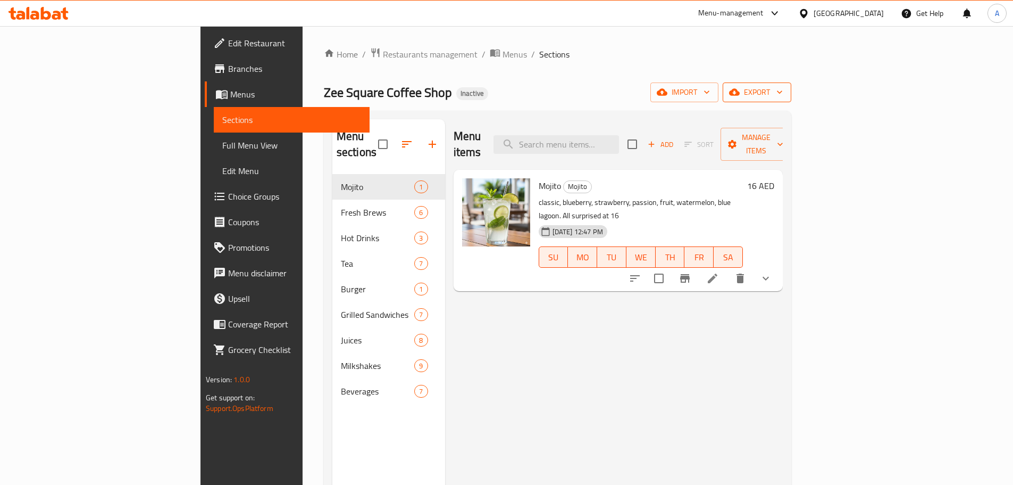
click at [783, 87] on span "export" at bounding box center [757, 92] width 52 height 13
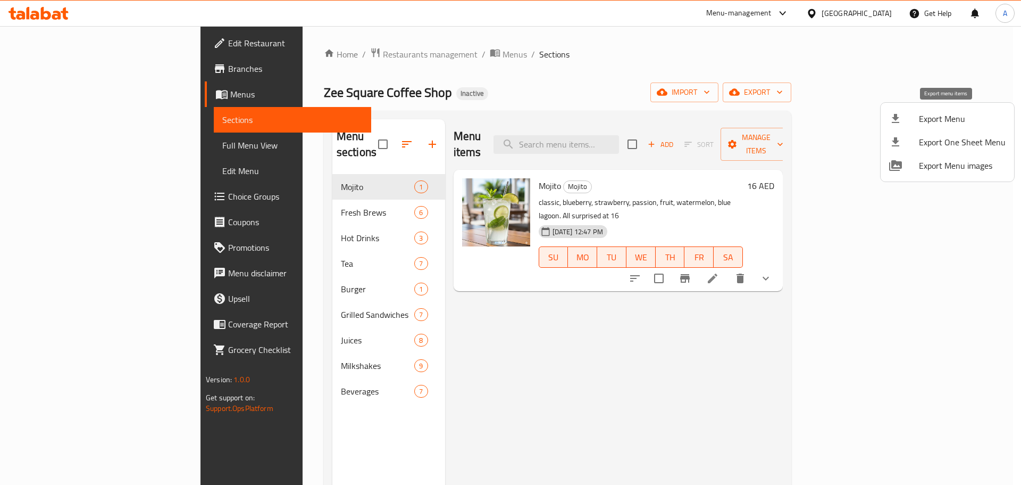
click at [941, 114] on span "Export Menu" at bounding box center [962, 118] width 87 height 13
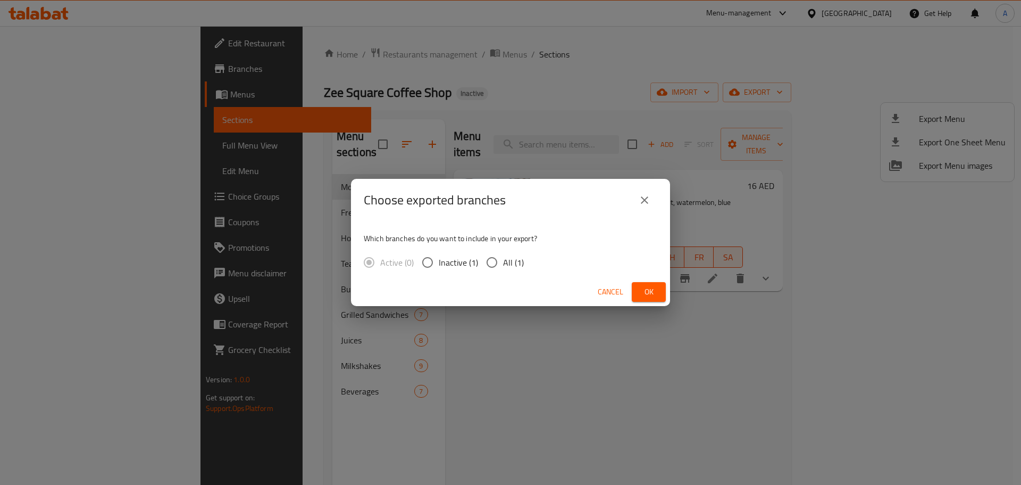
click at [494, 266] on input "All (1)" at bounding box center [492, 262] width 22 height 22
radio input "true"
click at [661, 294] on button "Ok" at bounding box center [649, 292] width 34 height 20
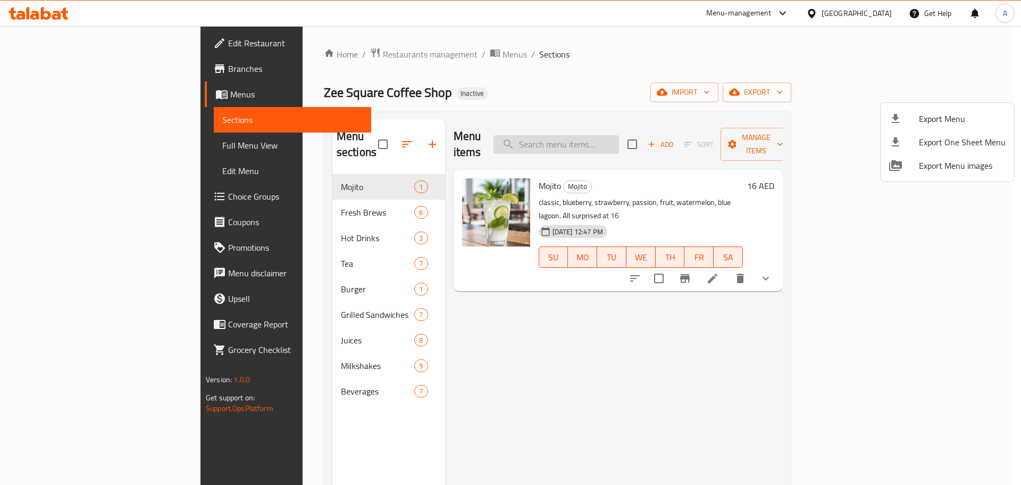
click at [631, 140] on div at bounding box center [510, 242] width 1021 height 485
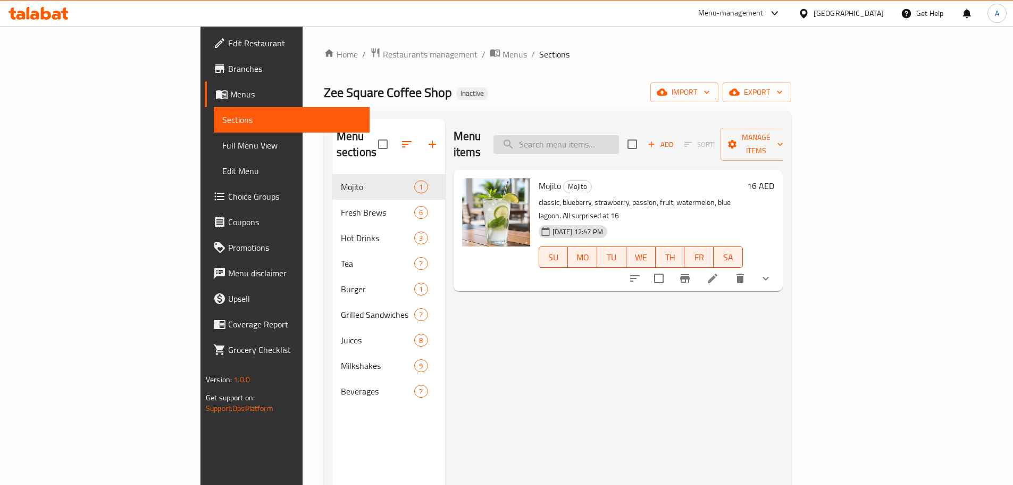
click at [619, 140] on input "search" at bounding box center [557, 144] width 126 height 19
paste input "Sliced bread and cheese are grilled"
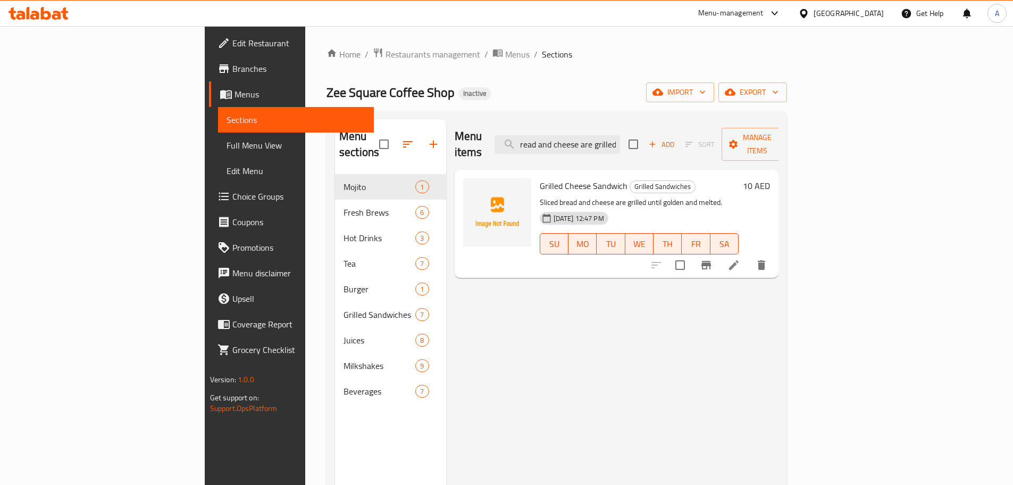
type input "Sliced bread and cheese are grilled"
